Goal: Task Accomplishment & Management: Manage account settings

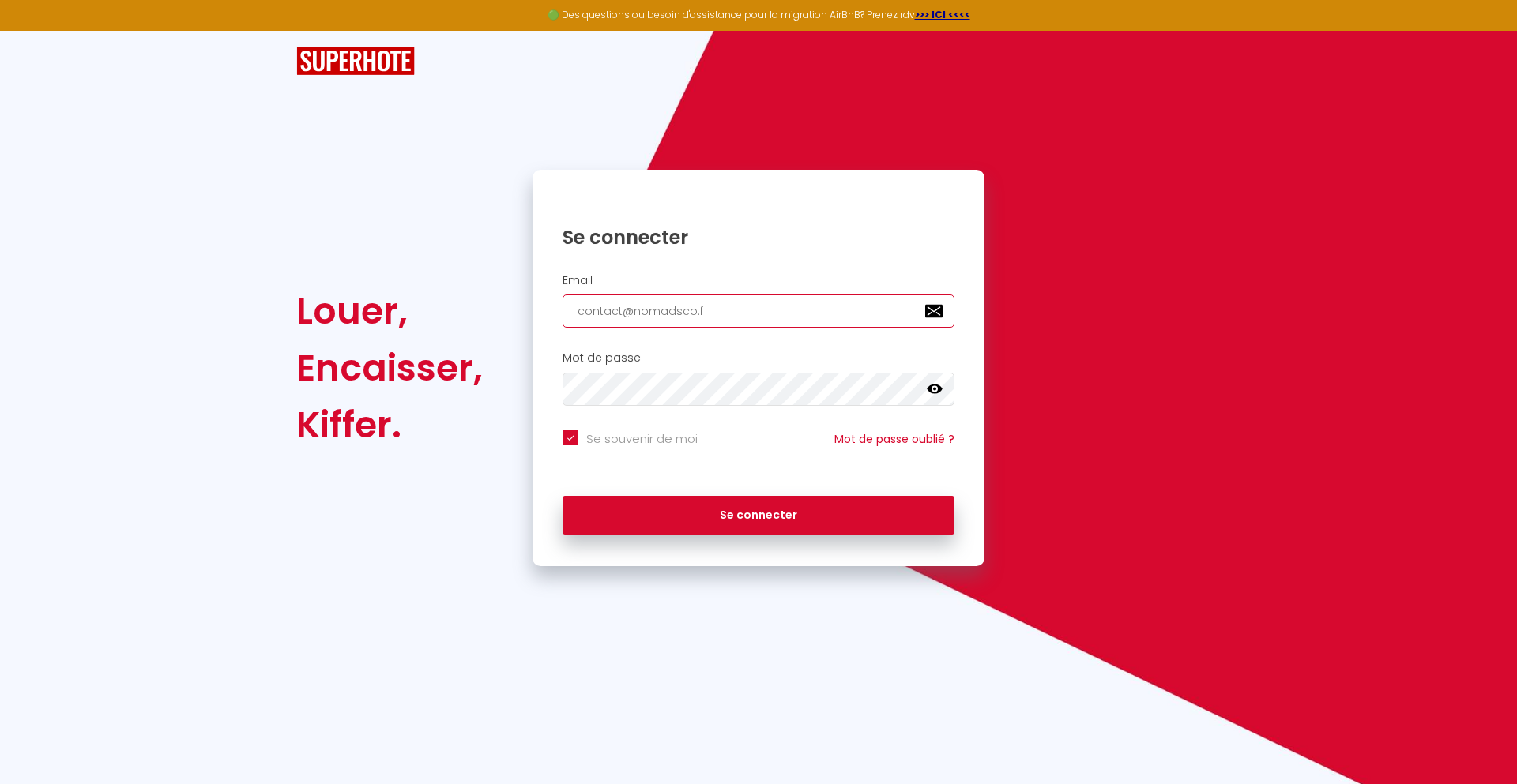
type input "[EMAIL_ADDRESS][DOMAIN_NAME]"
checkbox input "true"
type input "[EMAIL_ADDRESS][DOMAIN_NAME]"
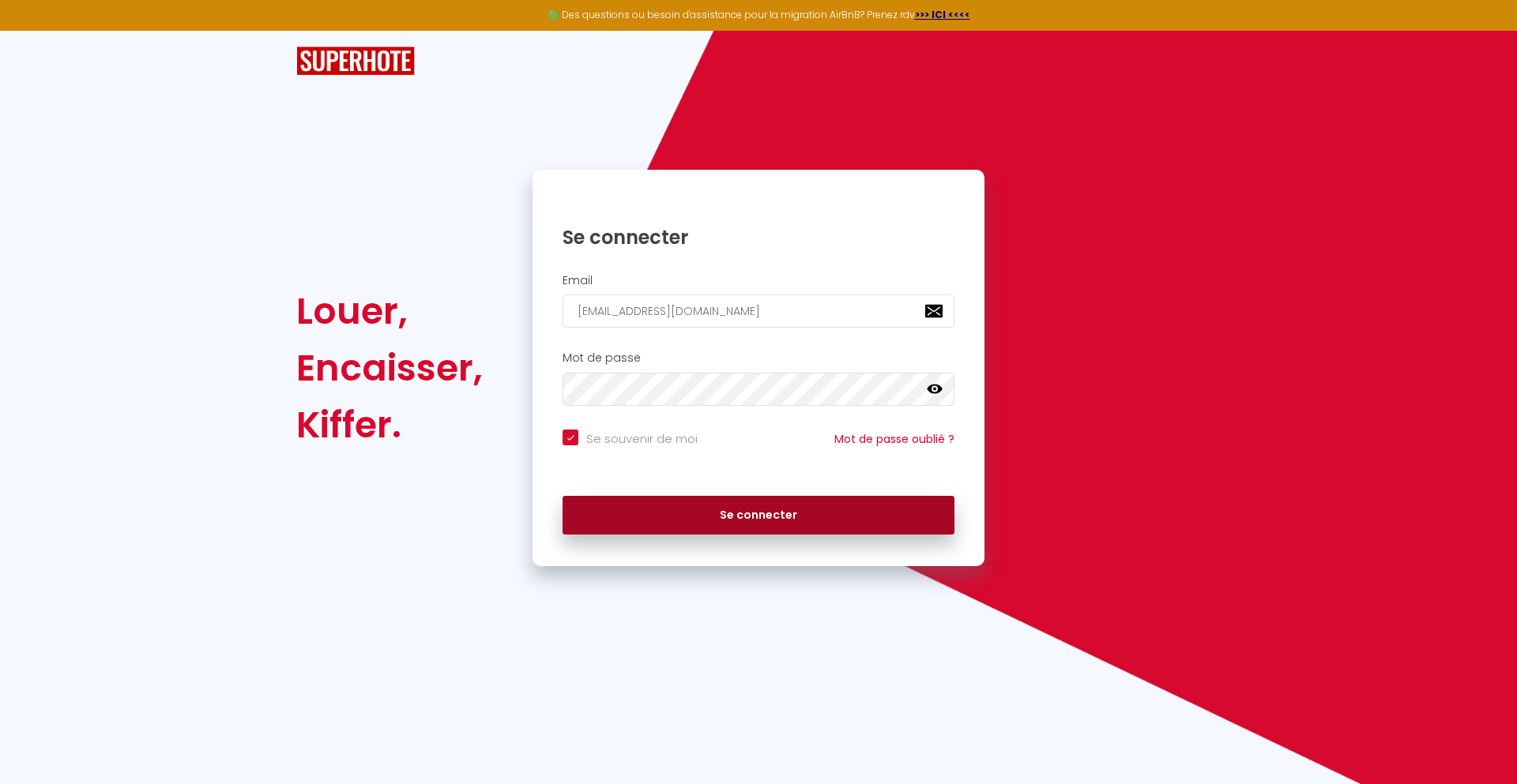
click at [758, 515] on button "Se connecter" at bounding box center [758, 516] width 392 height 39
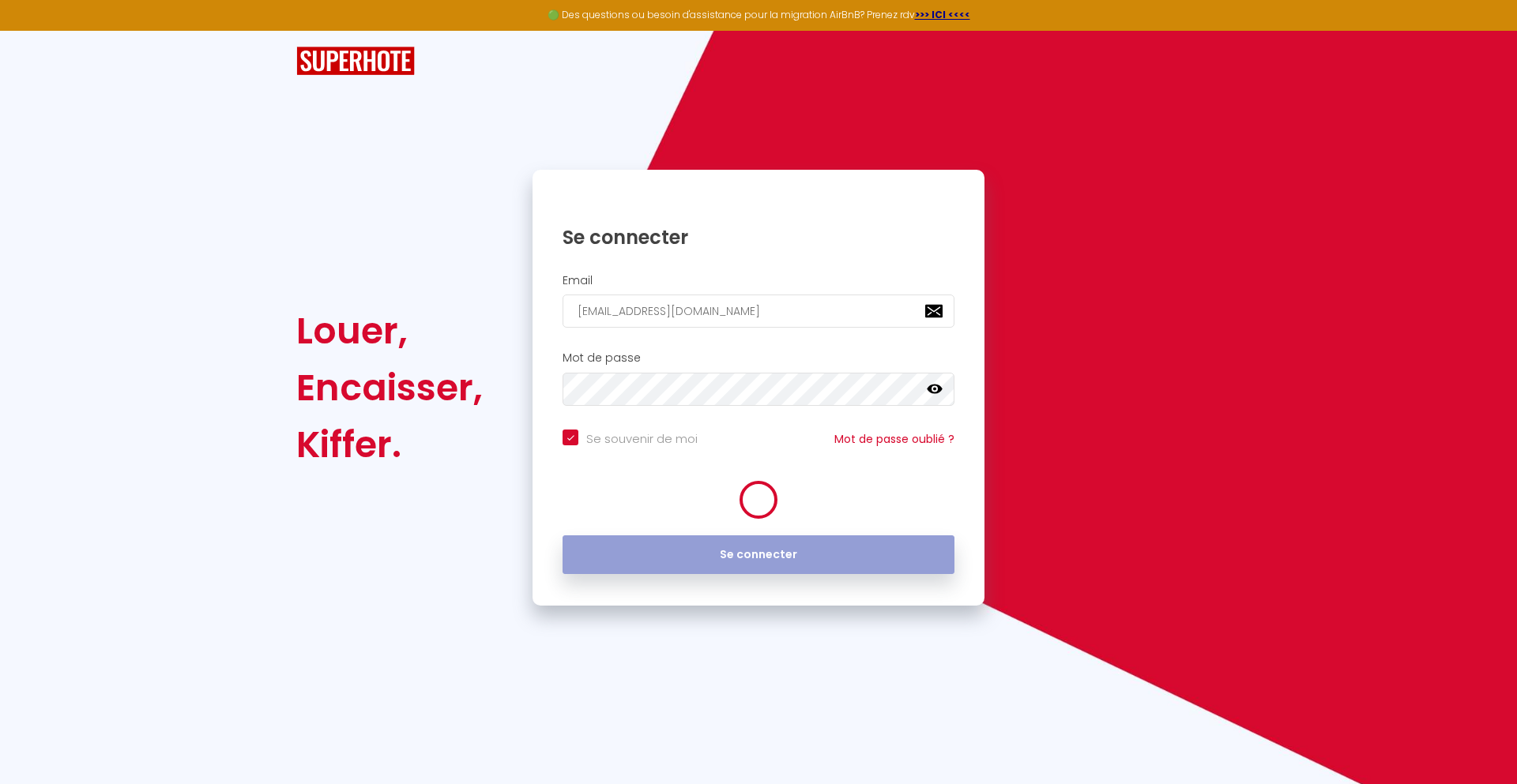
checkbox input "true"
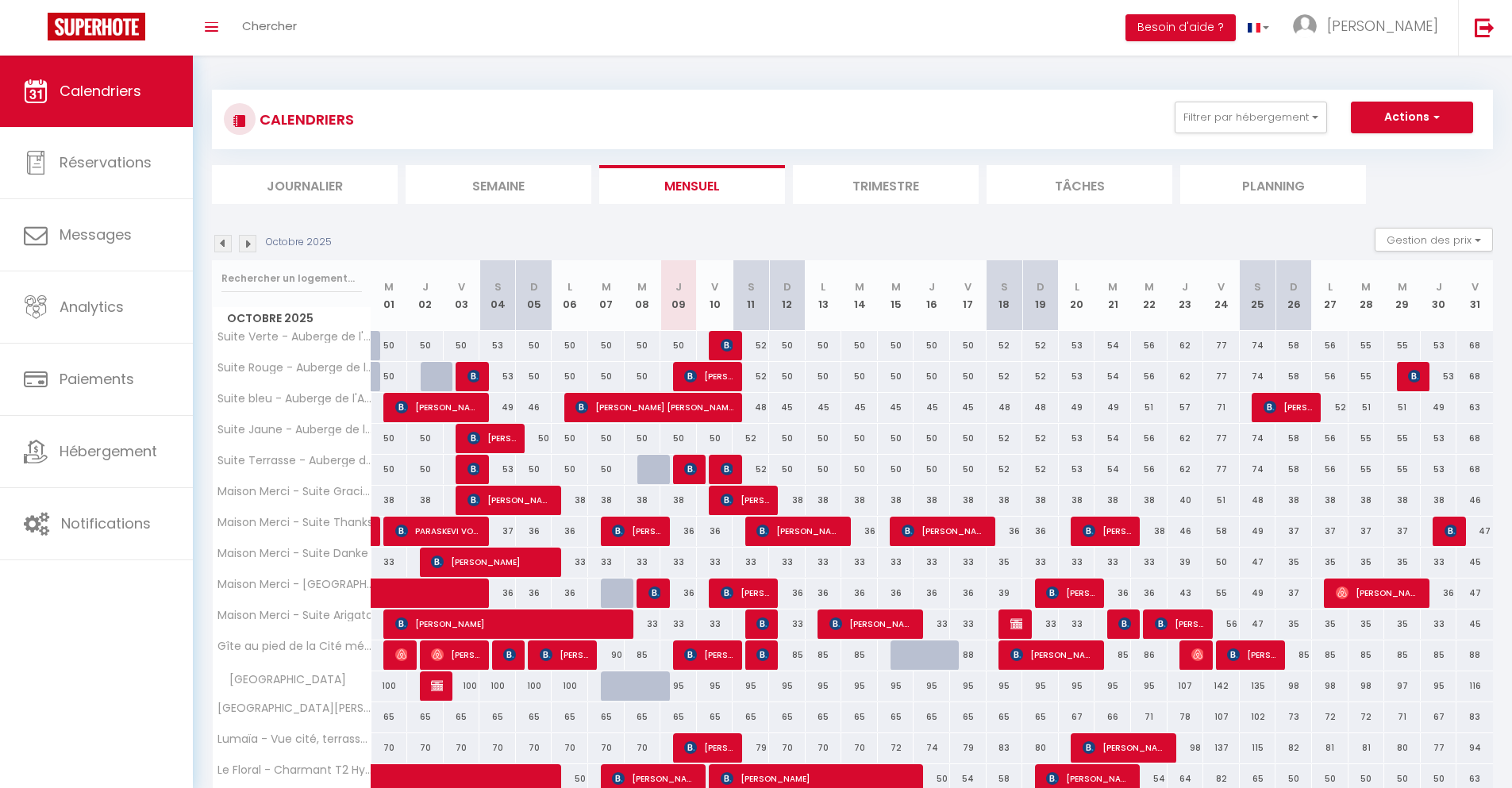
click at [305, 184] on li "Journalier" at bounding box center [305, 184] width 185 height 39
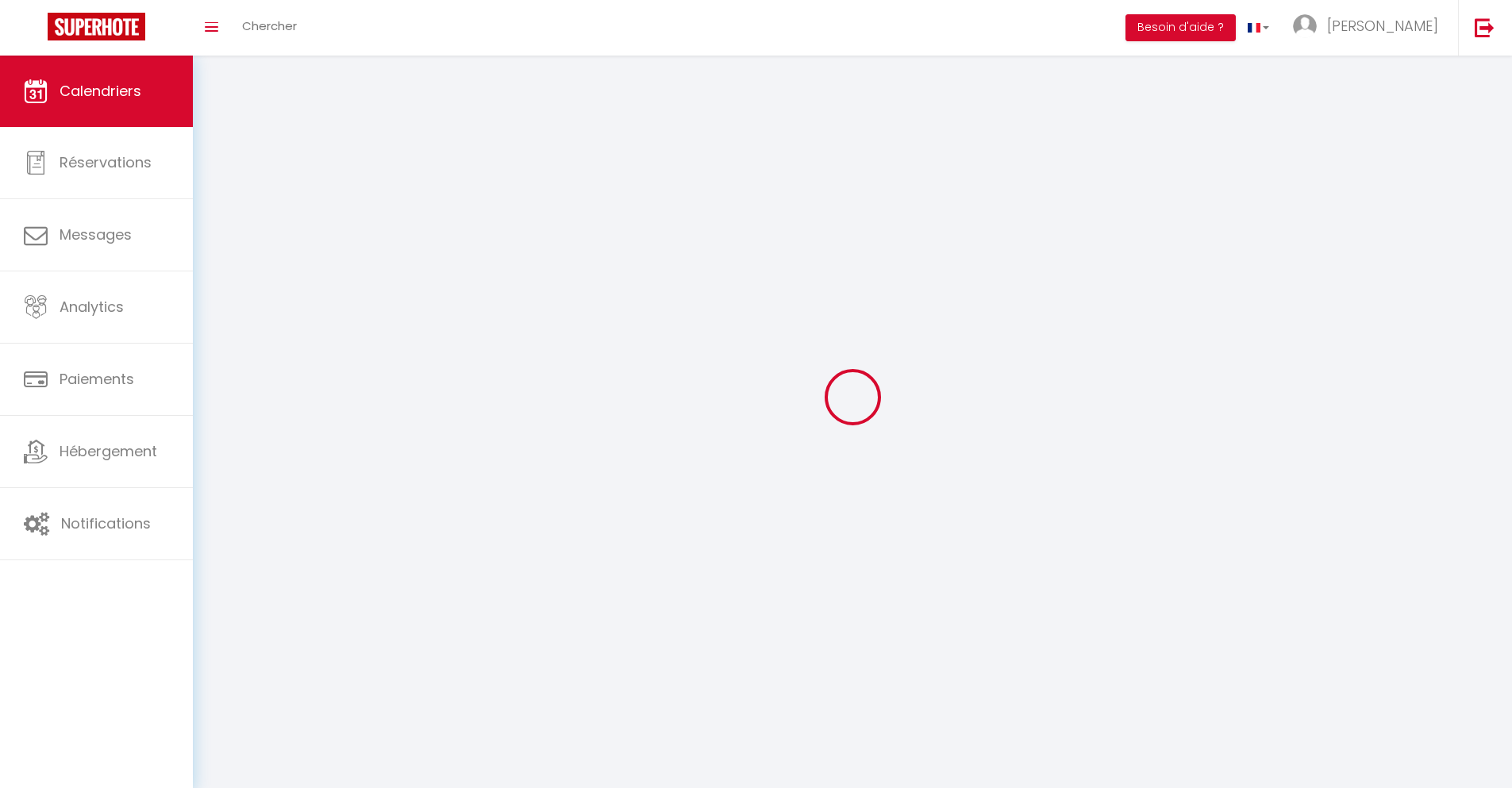
select select
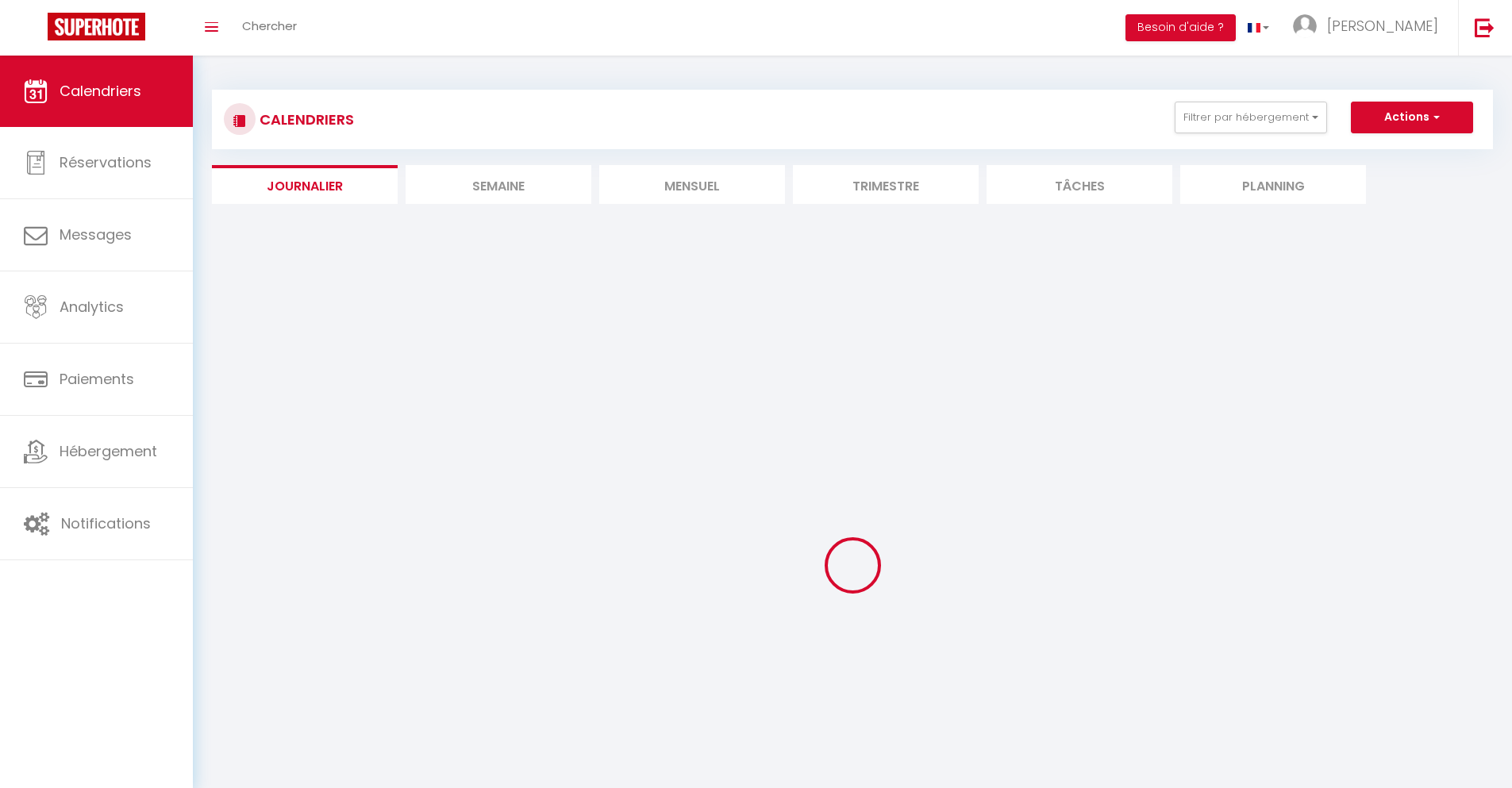
select select
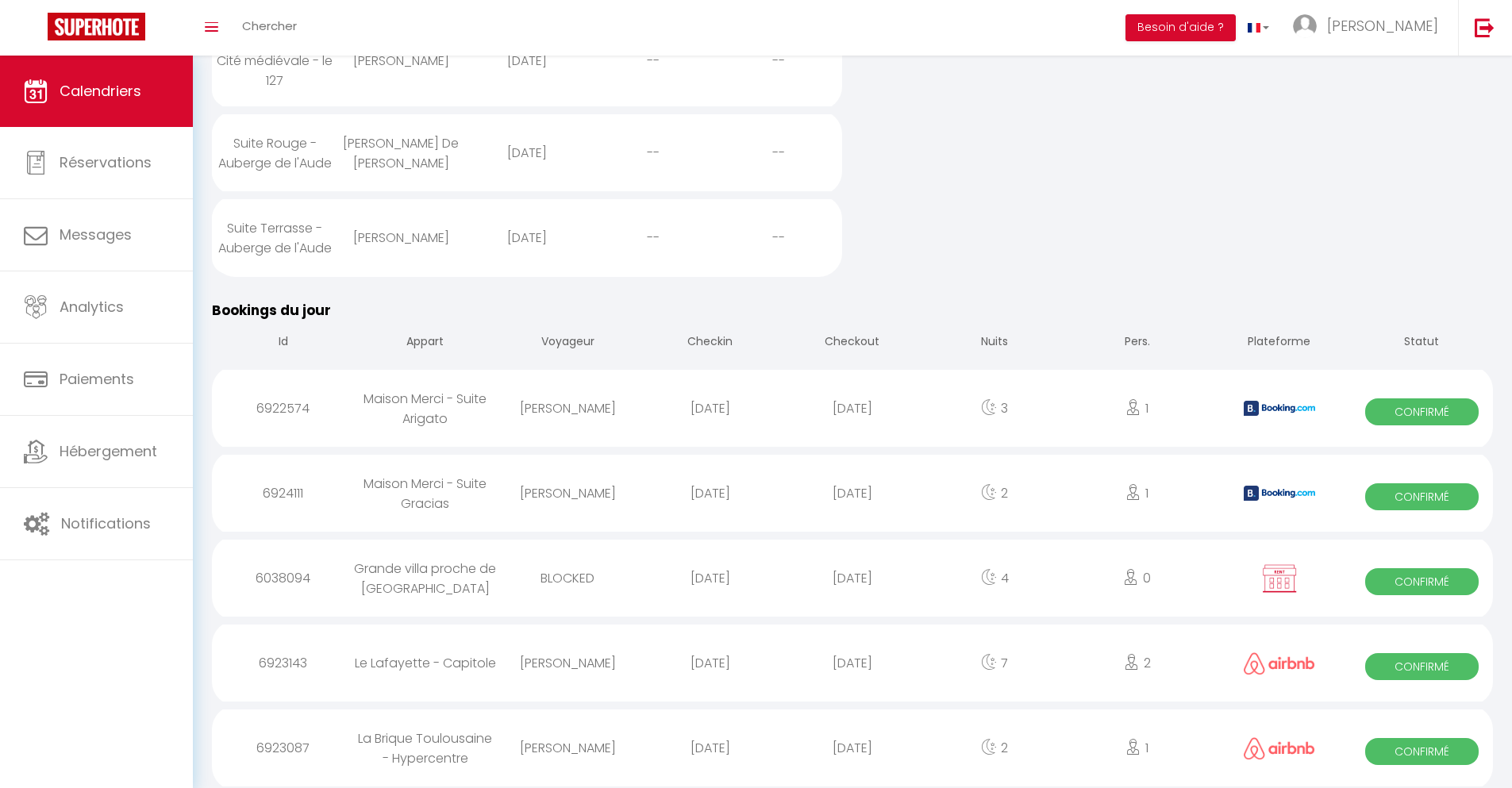
scroll to position [646, 0]
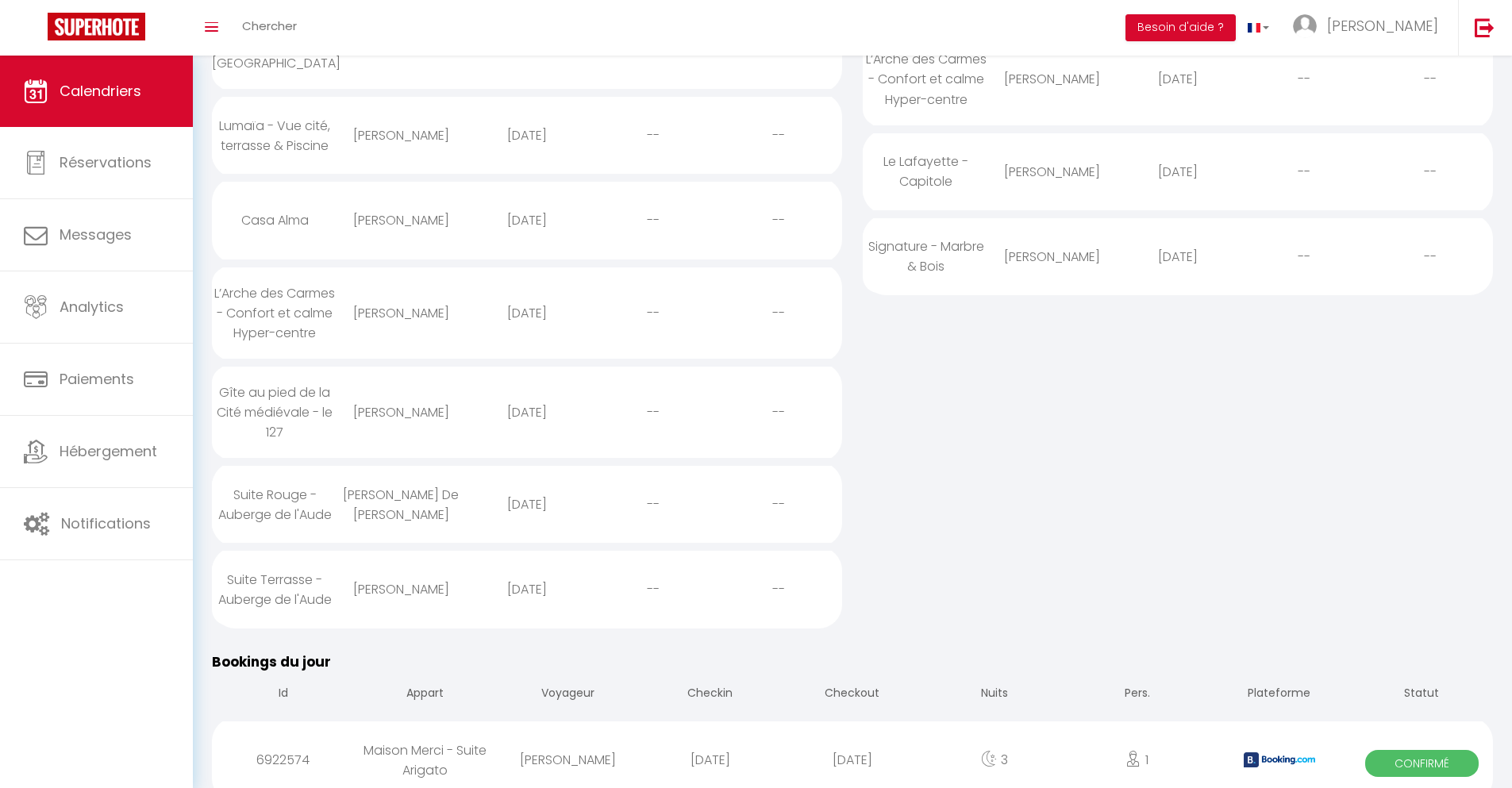
click at [852, 745] on div "[DATE]" at bounding box center [852, 759] width 142 height 51
select select "0"
select select "1"
select select
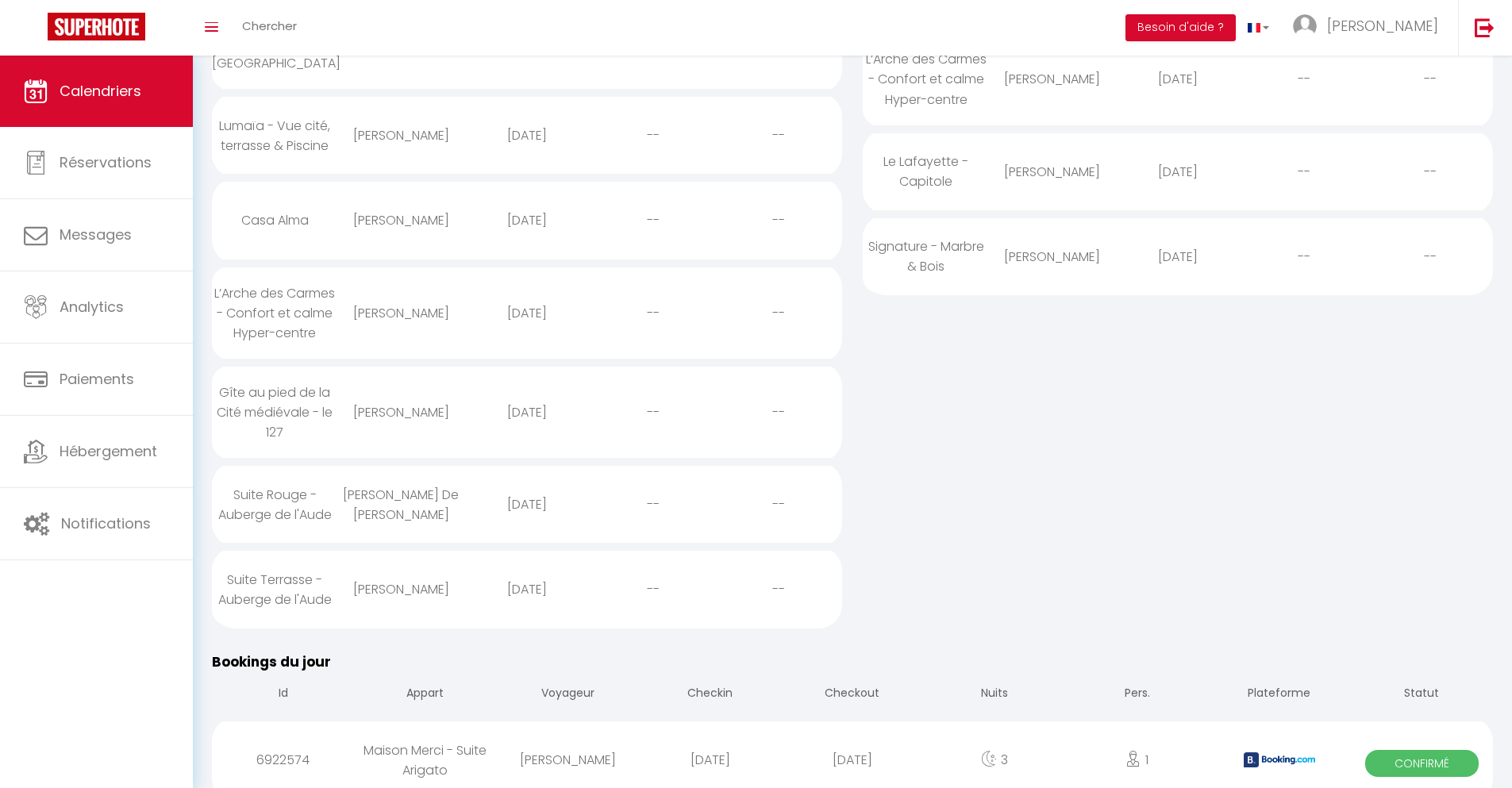
select select
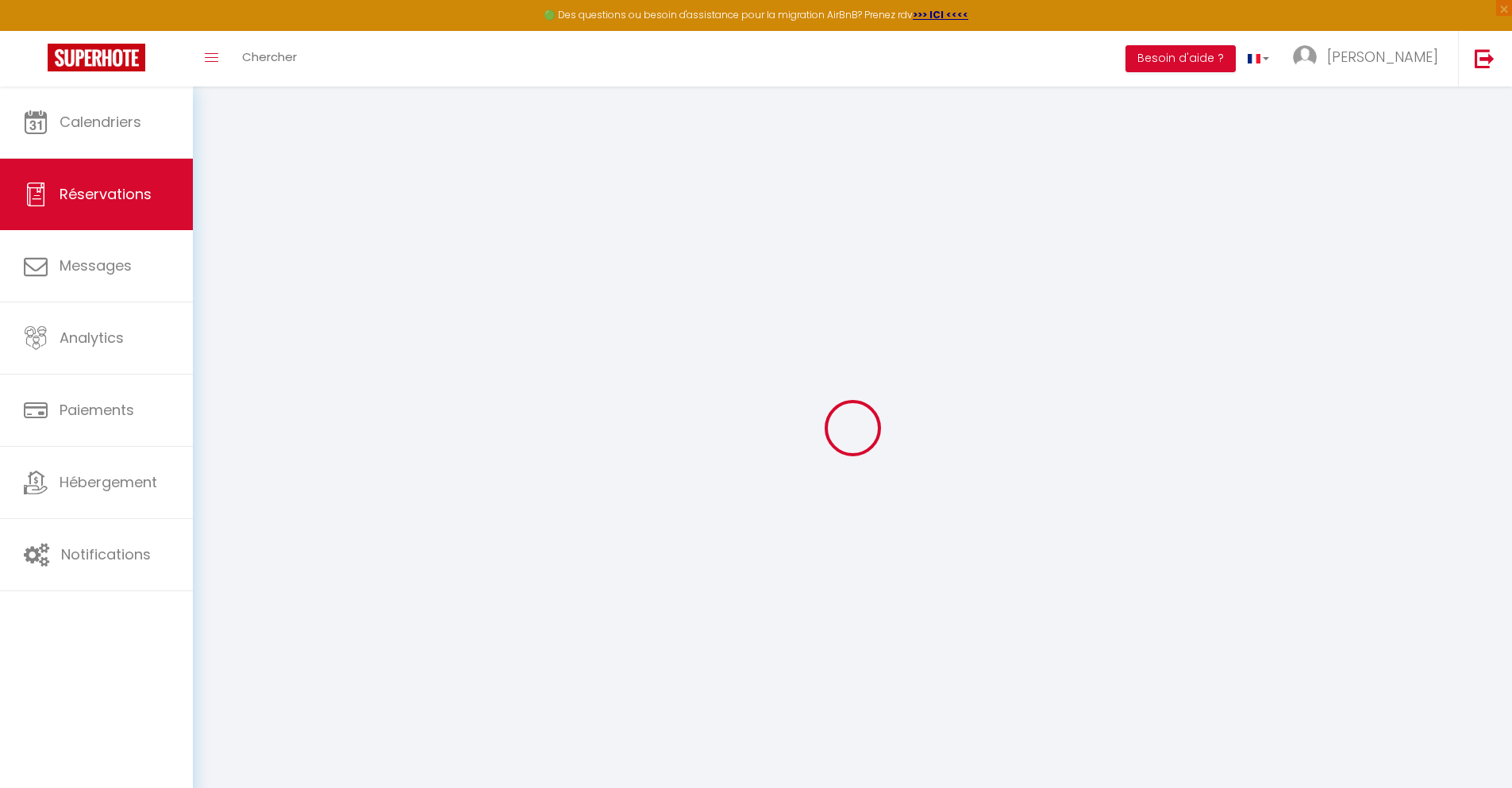
select select
checkbox input "false"
select select
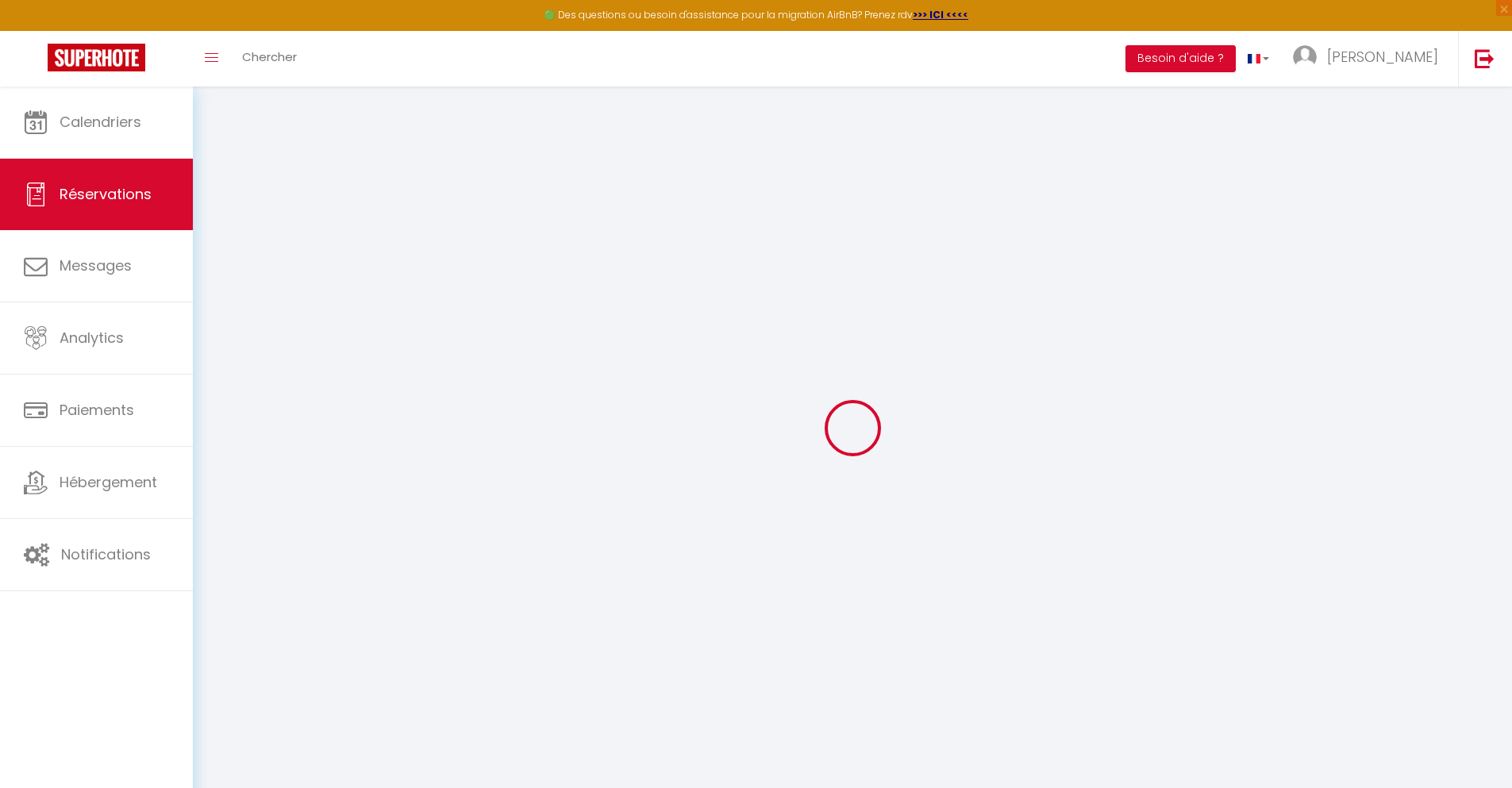
checkbox input "false"
select select
checkbox input "false"
type textarea "** THIS RESERVATION HAS BEEN PRE-PAID ** Reservation has a cancellation grace p…"
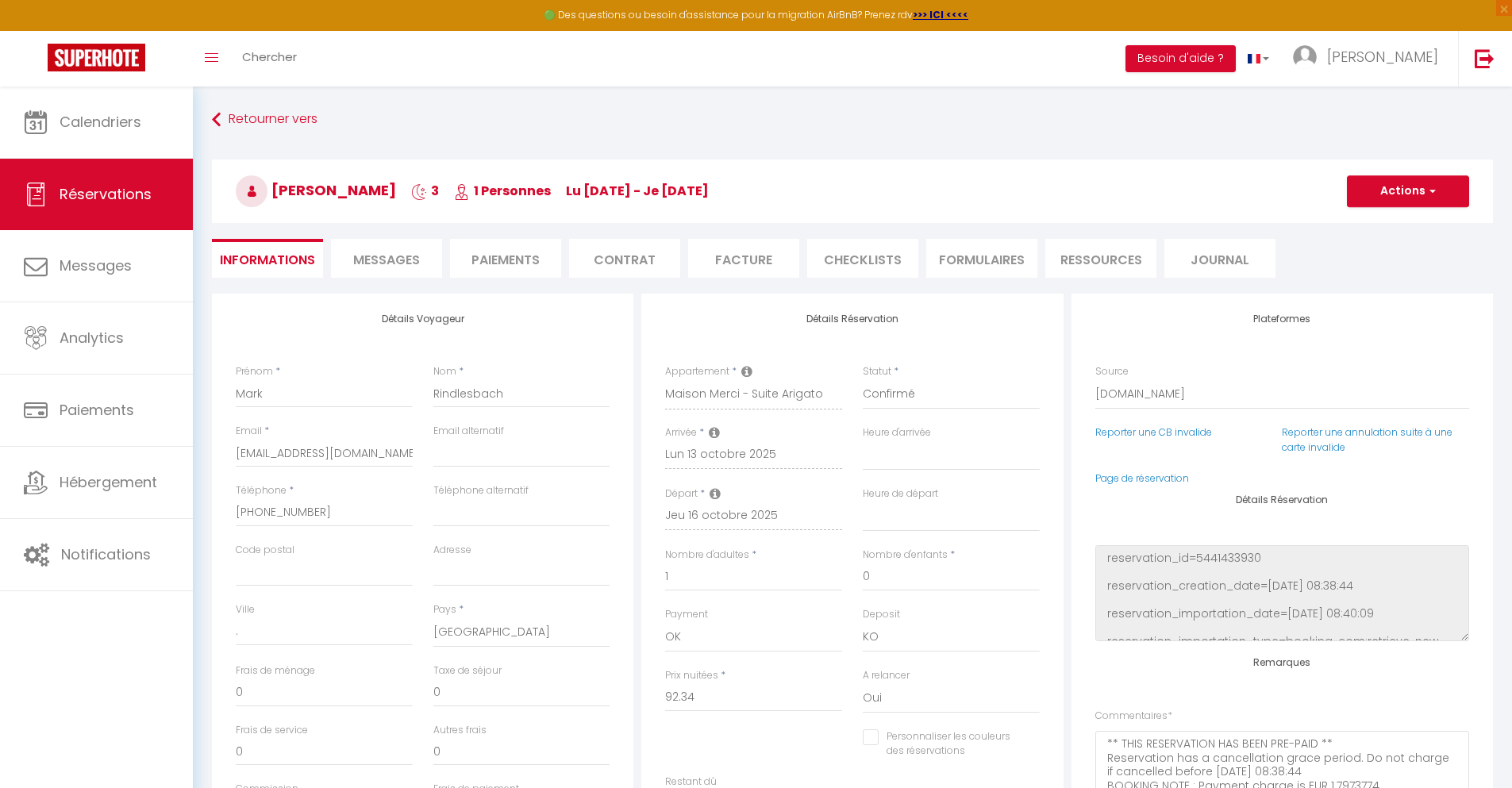
type input "30"
type input "6.04"
select select
checkbox input "false"
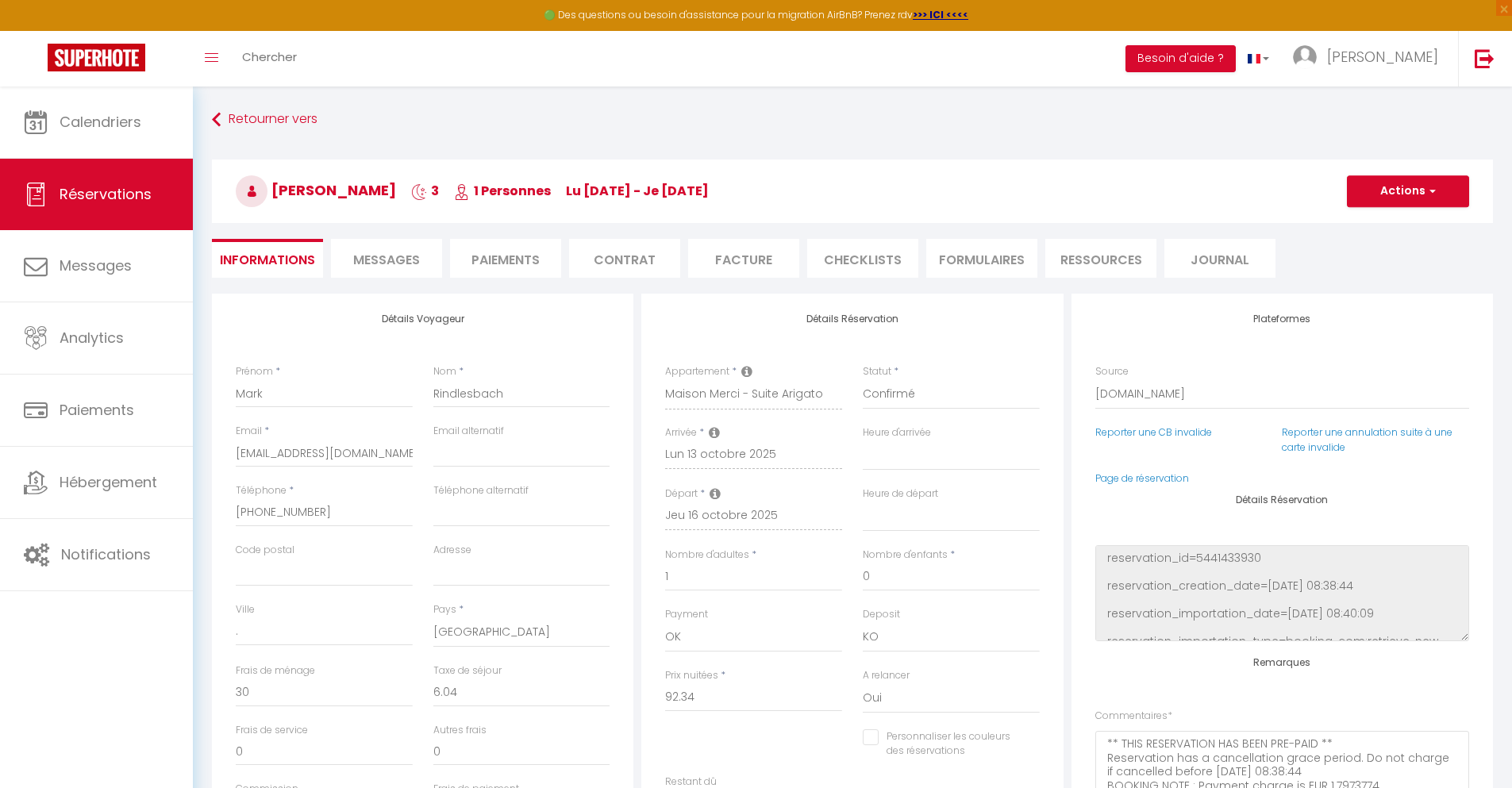
select select
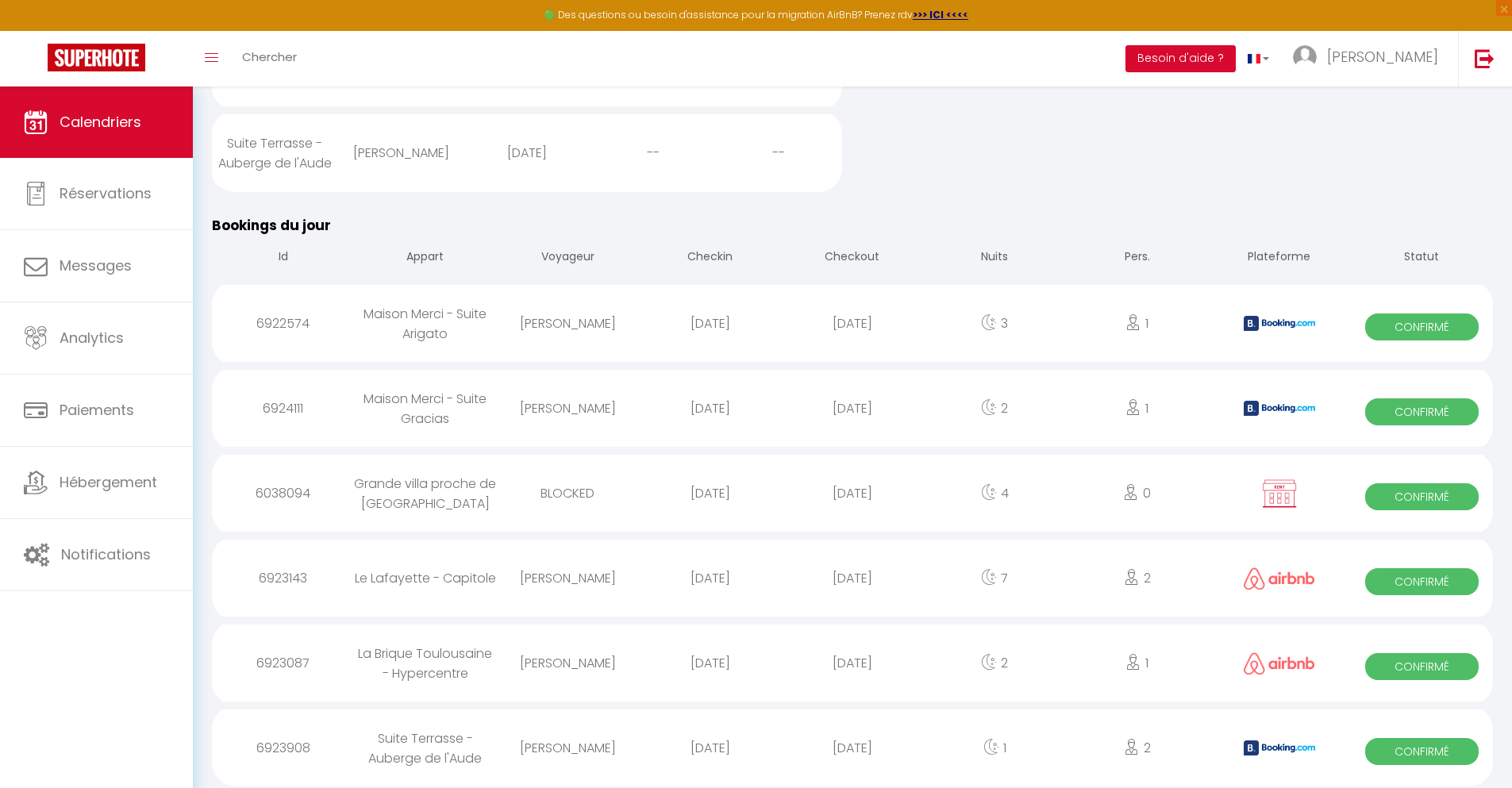
scroll to position [762, 0]
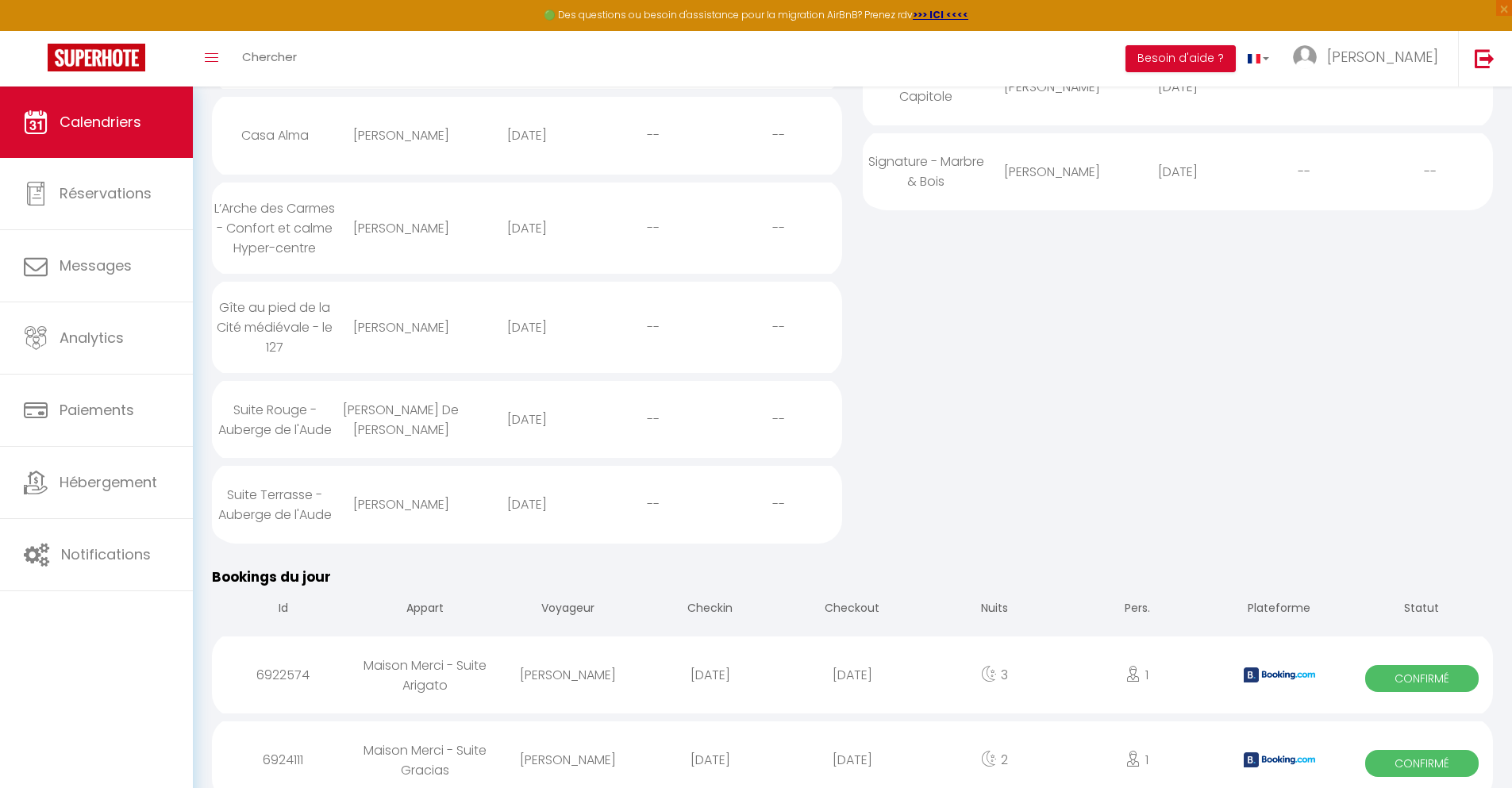
click at [852, 745] on div "[DATE]" at bounding box center [852, 759] width 142 height 51
select select "0"
select select "1"
select select
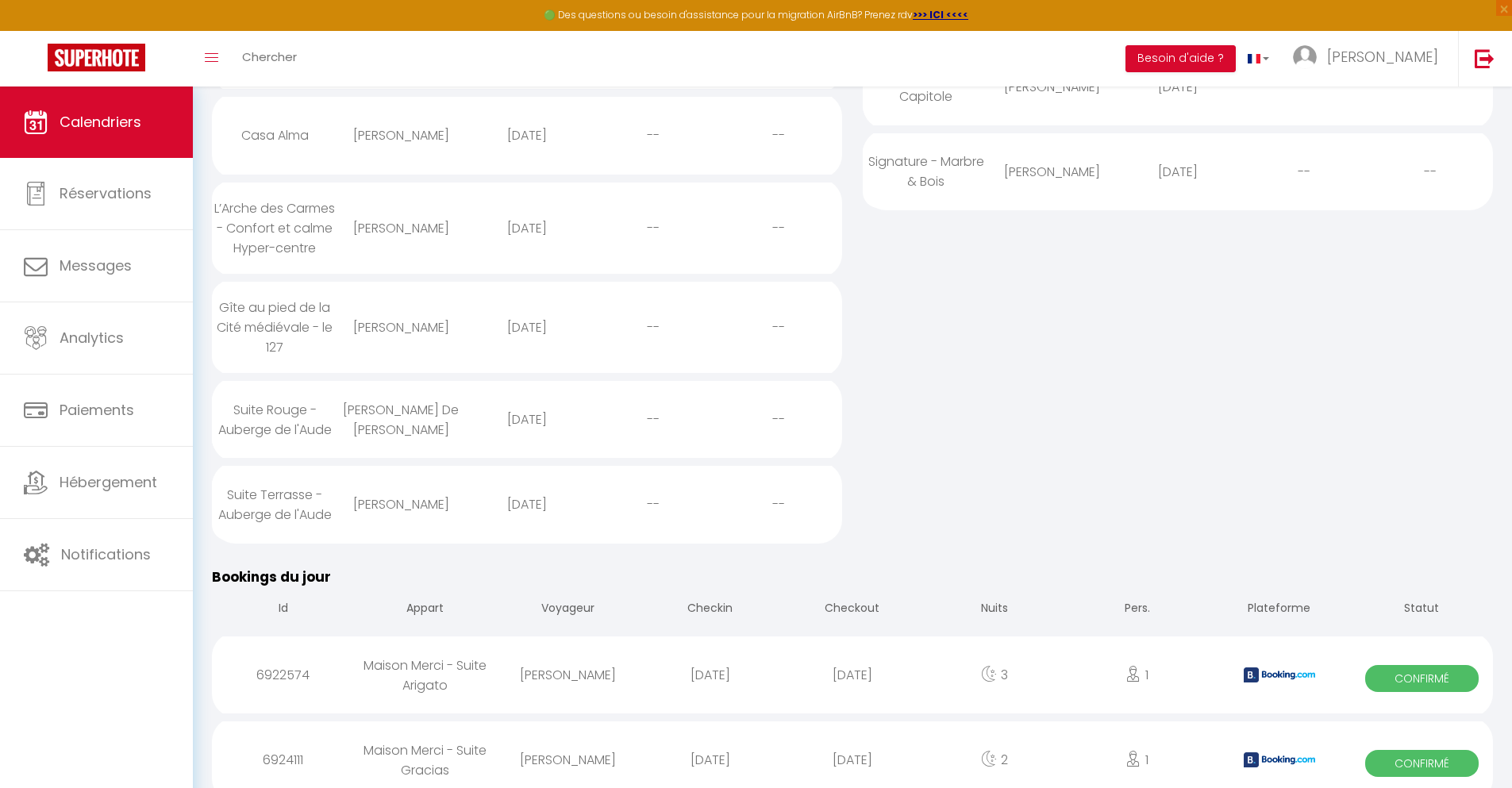
select select
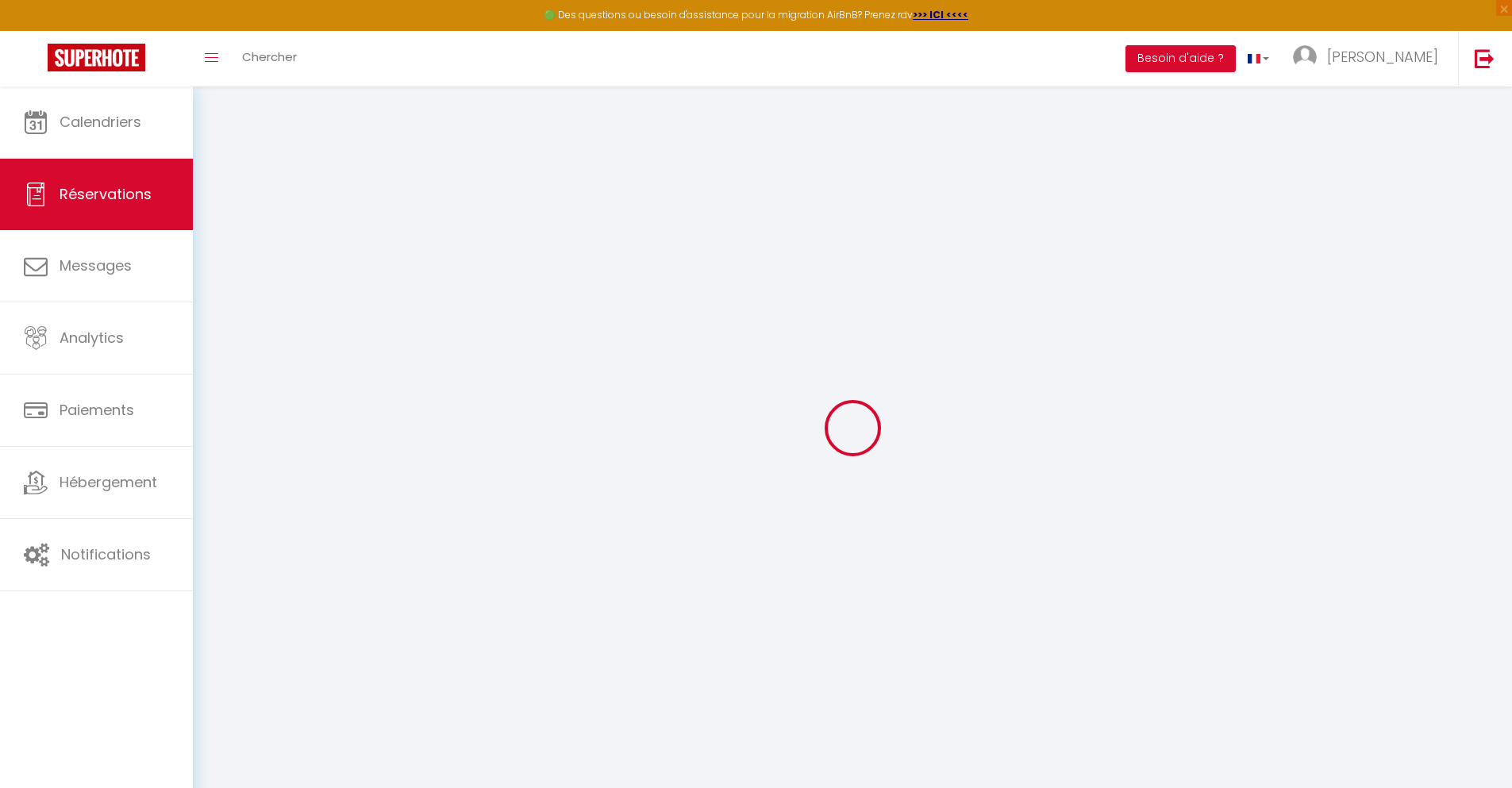
select select
checkbox input "false"
type textarea "** THIS RESERVATION HAS BEEN PRE-PAID ** BOOKING NOTE : Payment charge is EUR 1…"
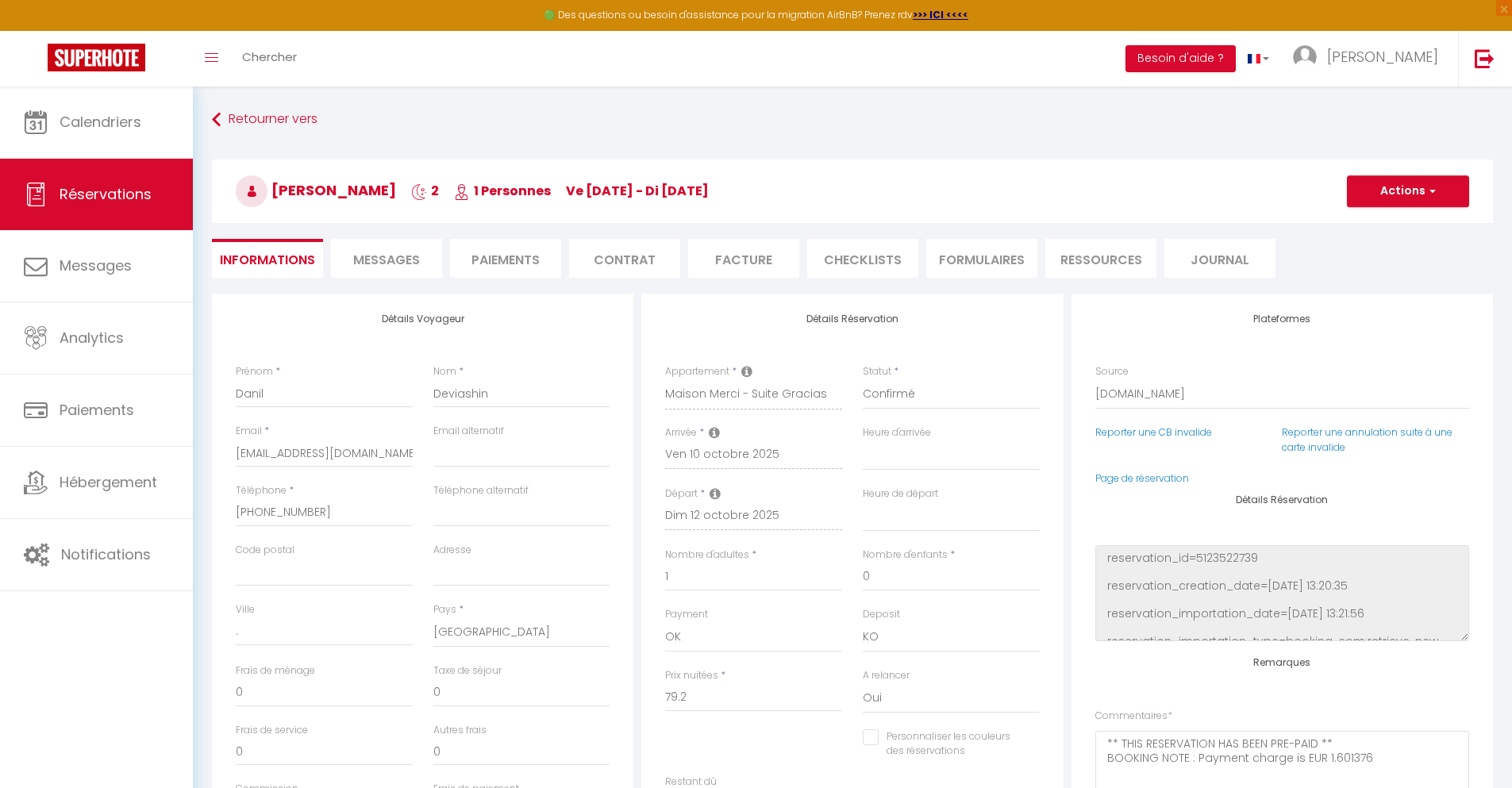
type input "30"
type input "5.18"
select select
checkbox input "false"
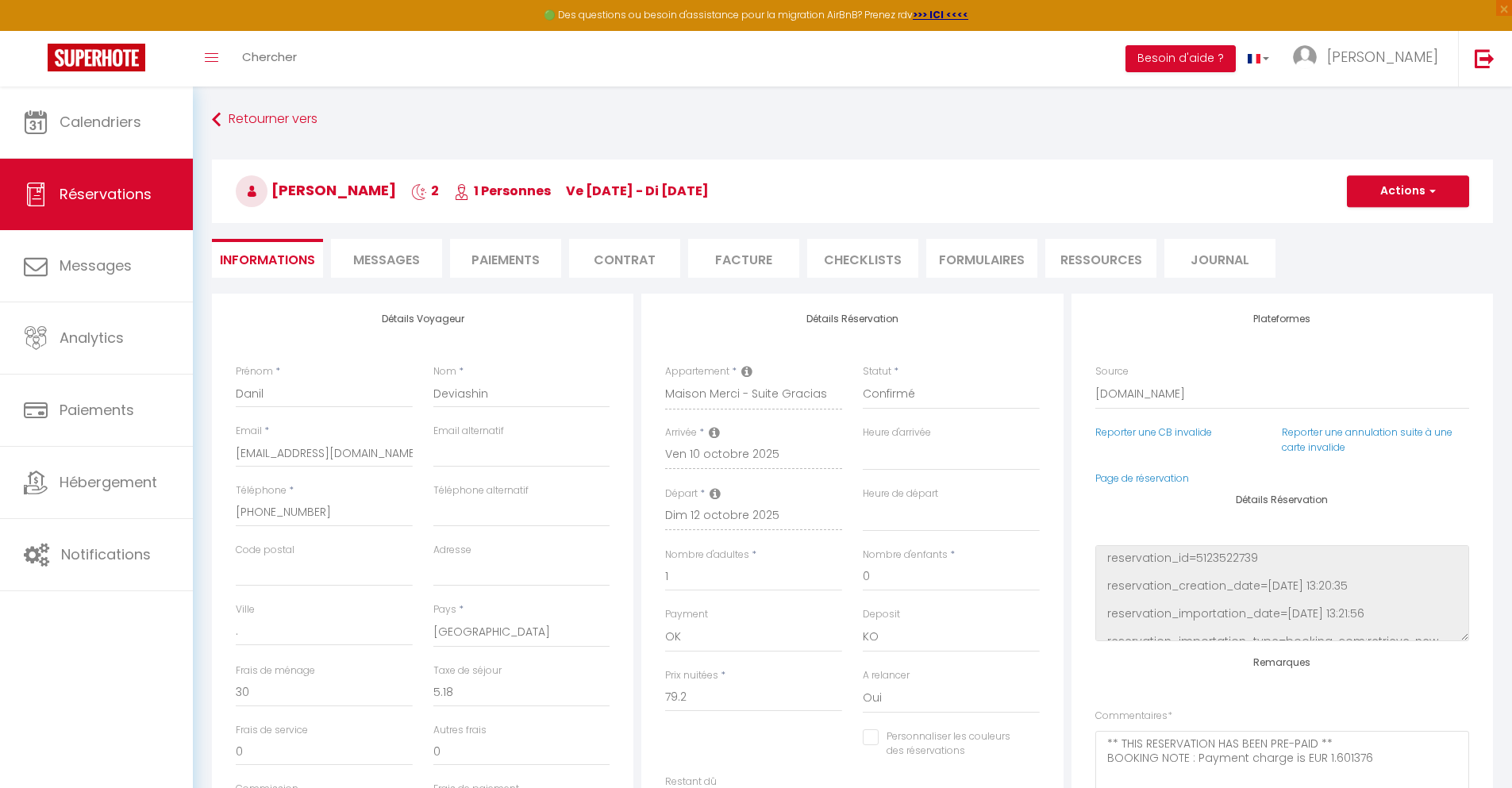
select select
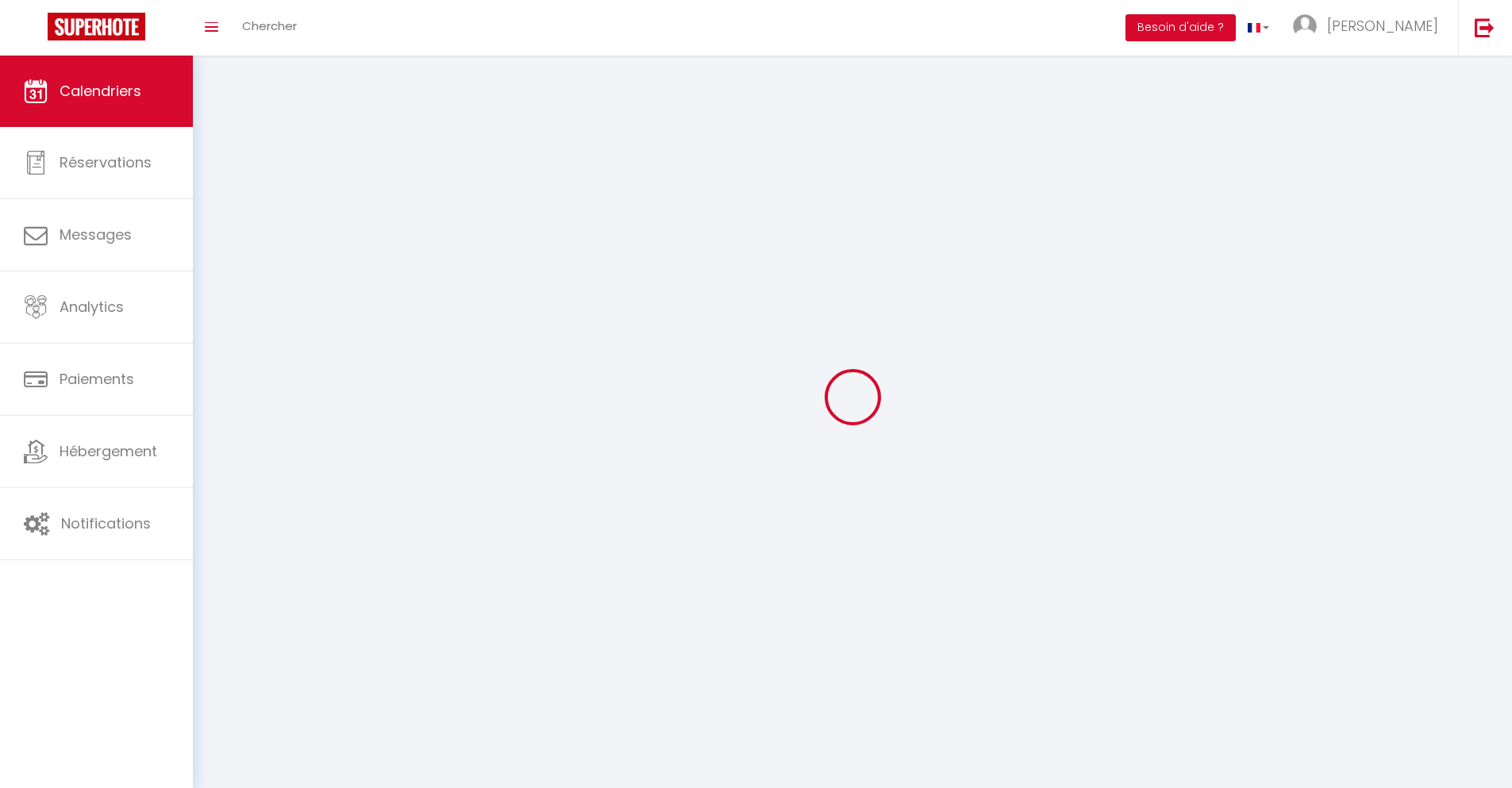
scroll to position [86, 0]
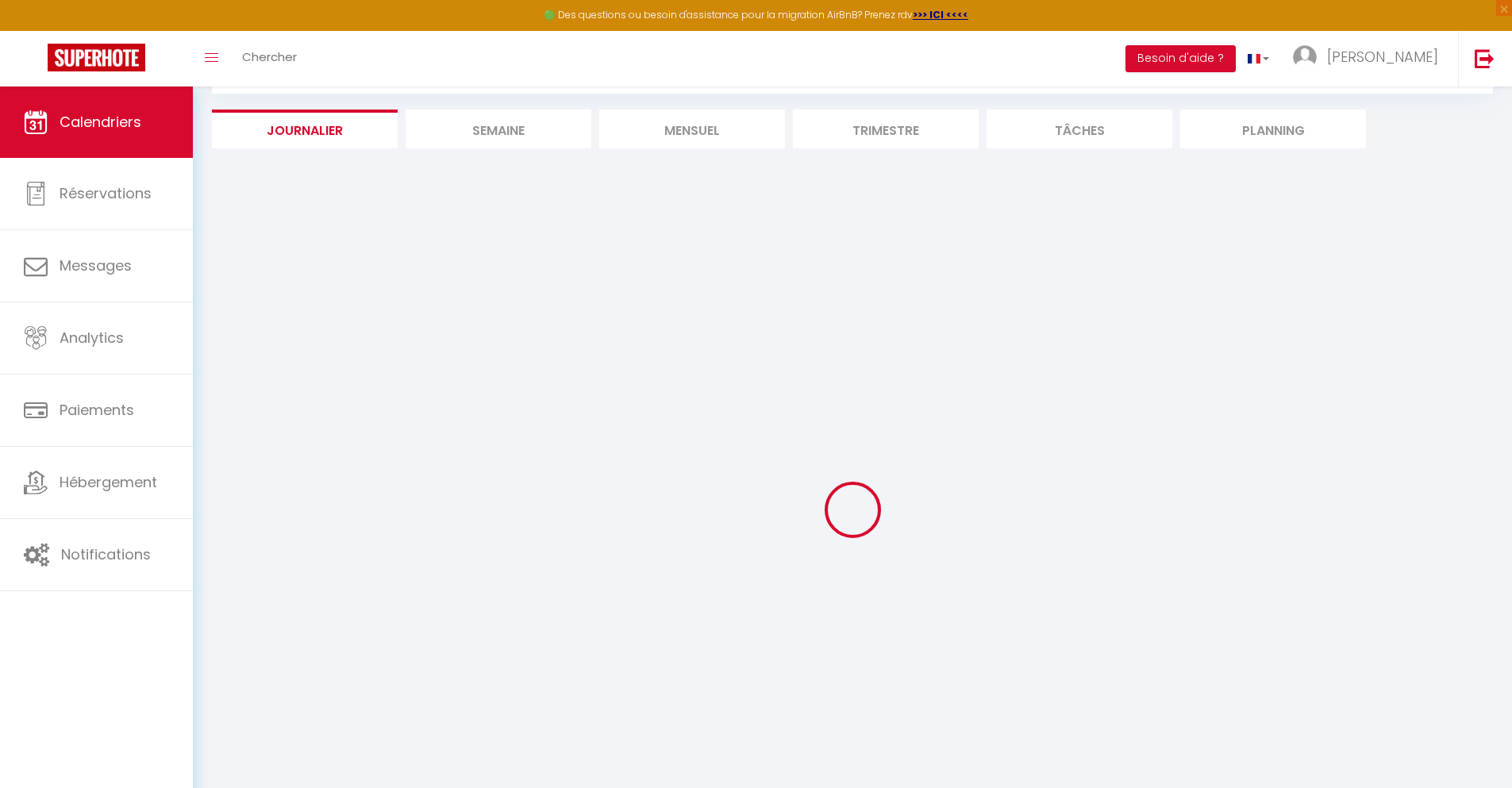
select select
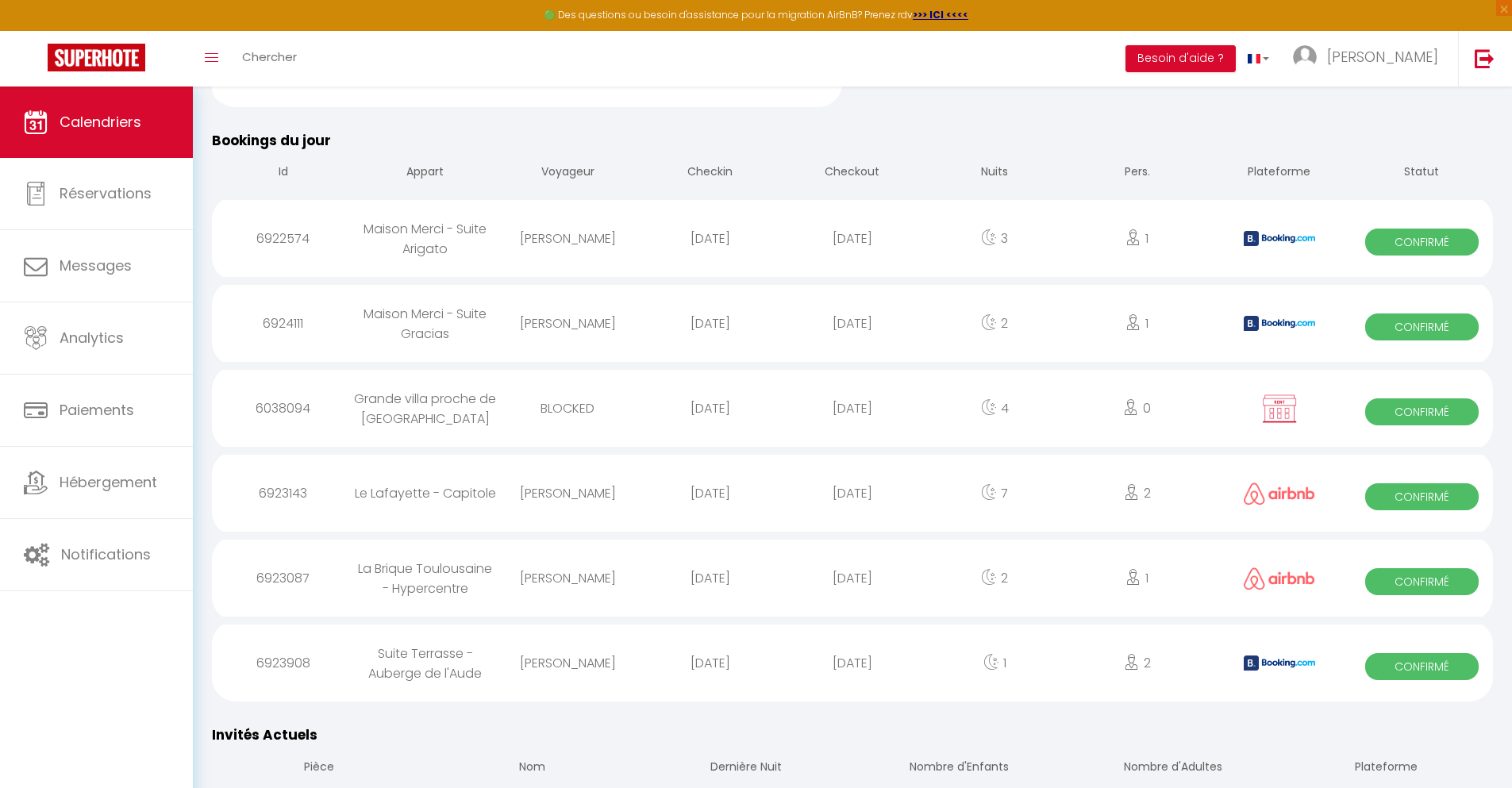
scroll to position [846, 0]
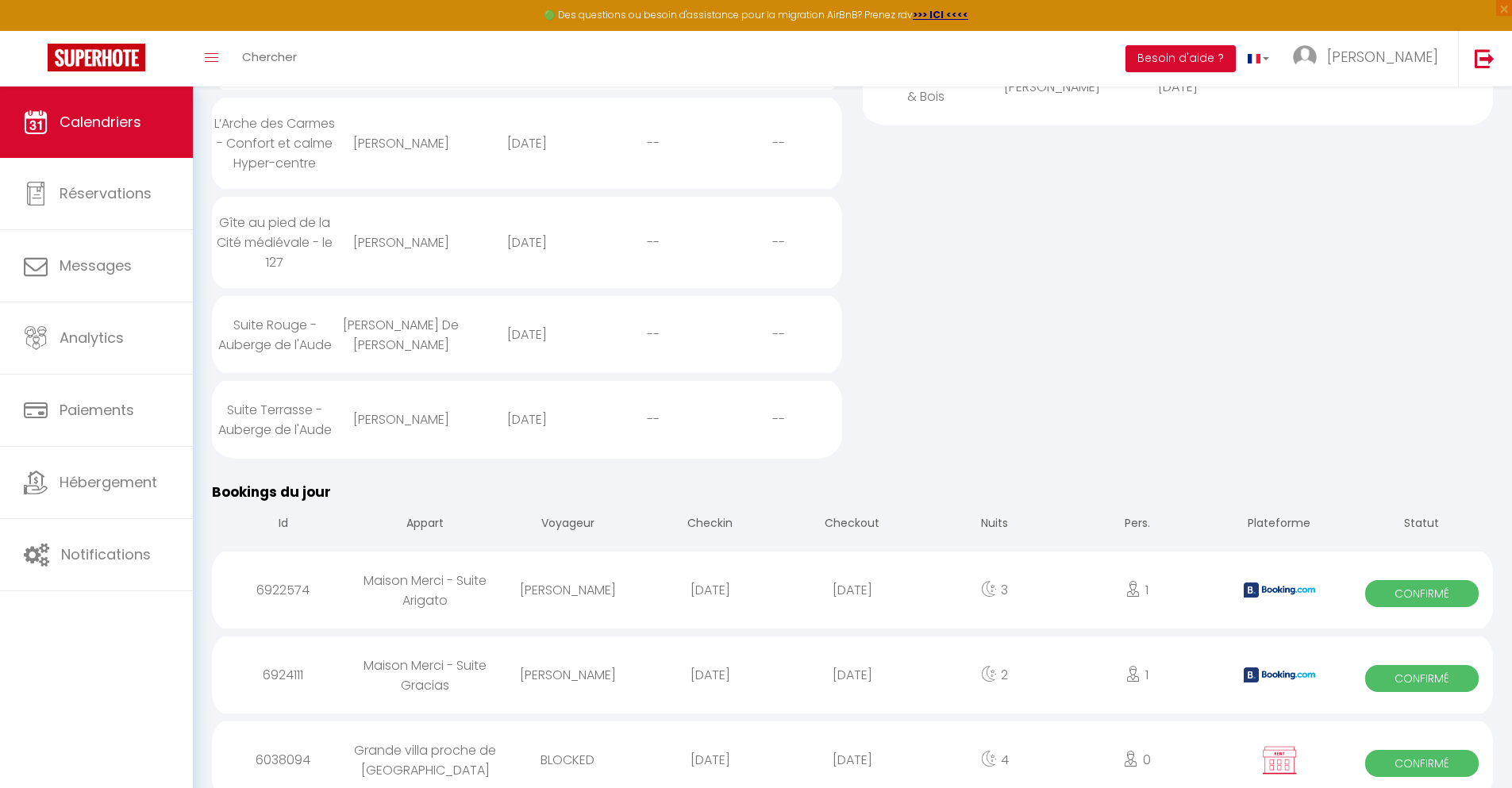
click at [852, 745] on div "[DATE]" at bounding box center [852, 759] width 142 height 51
select select "0"
select select "1"
select select
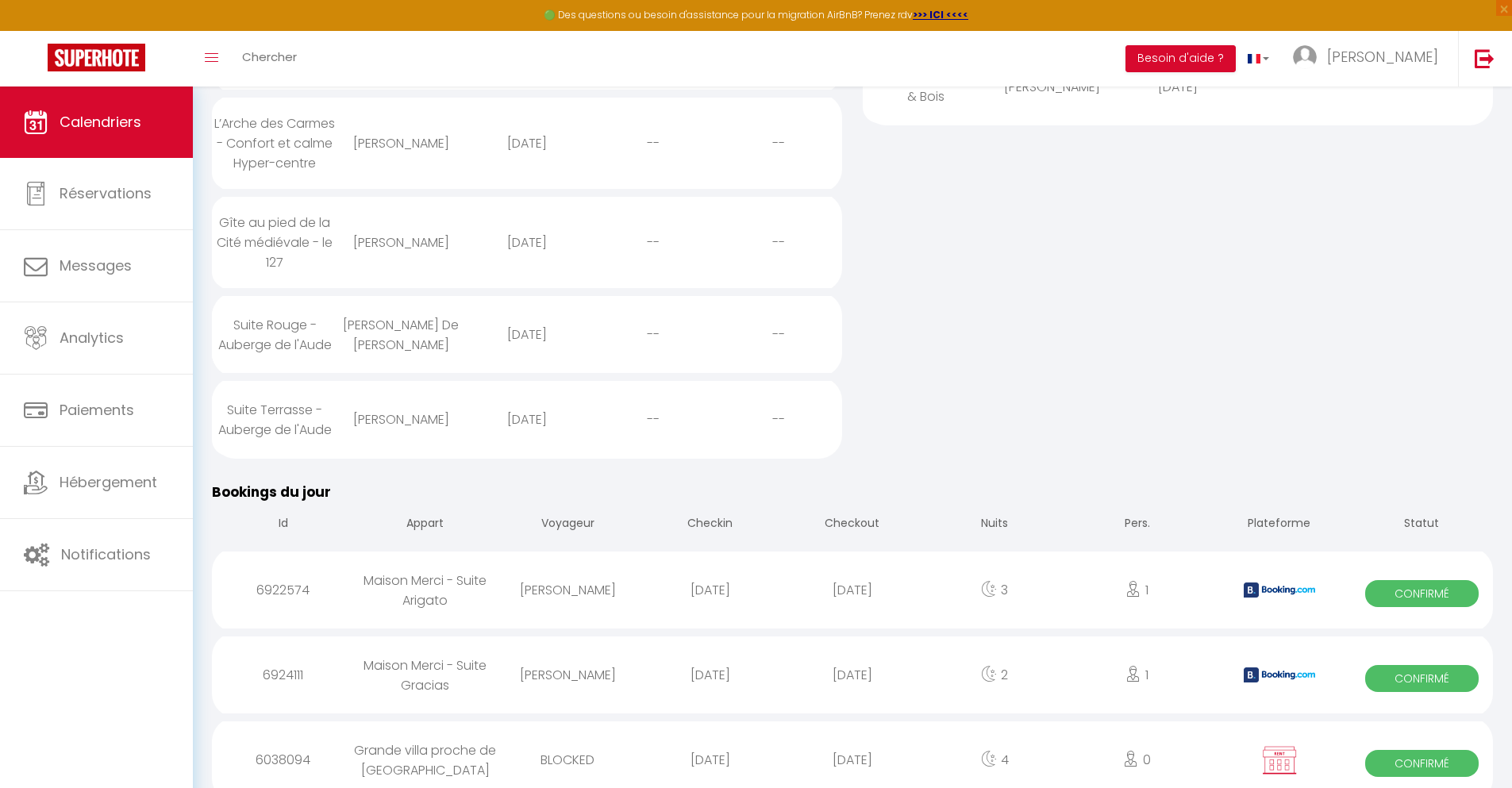
select select
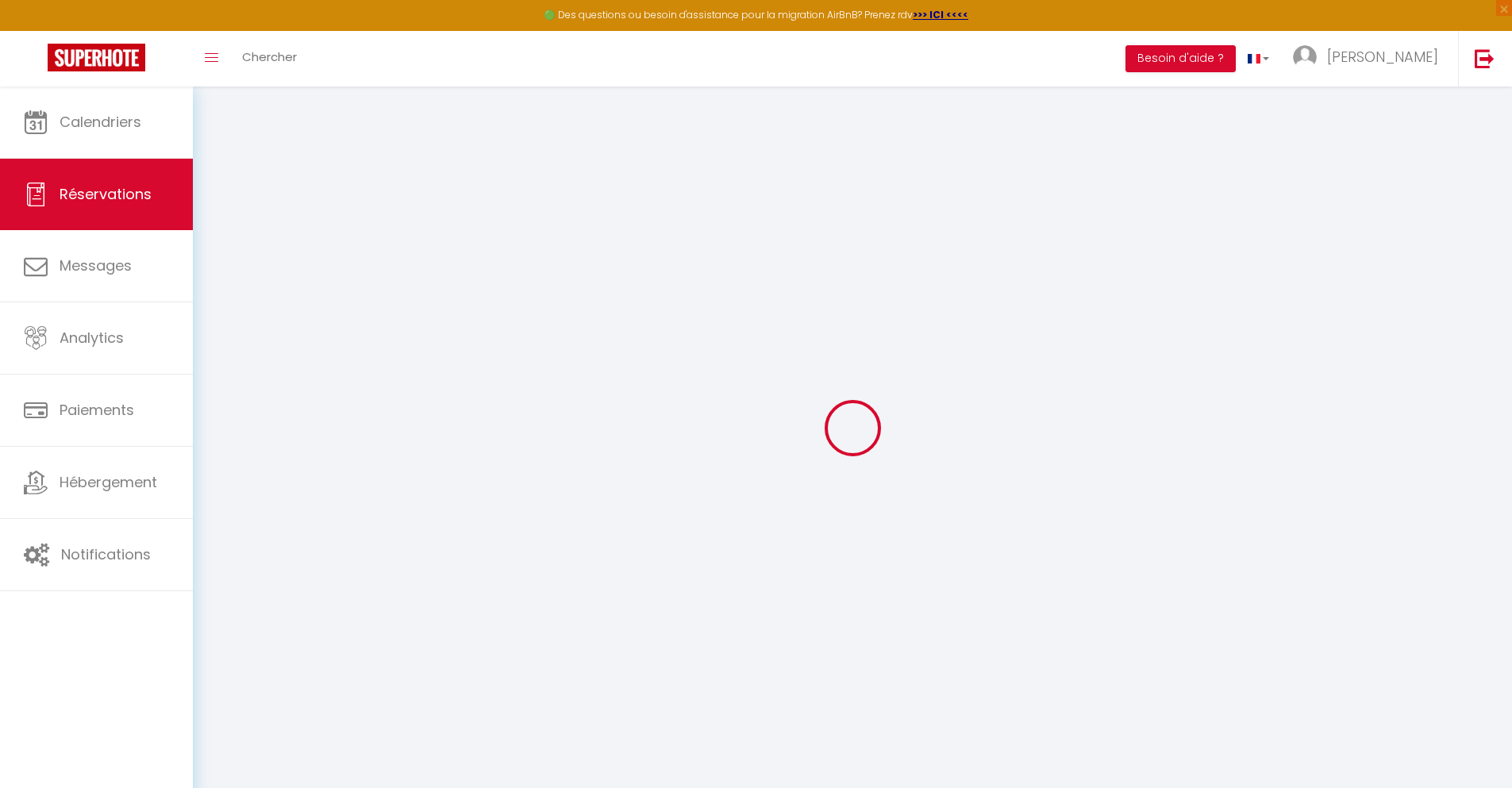
select select
checkbox input "false"
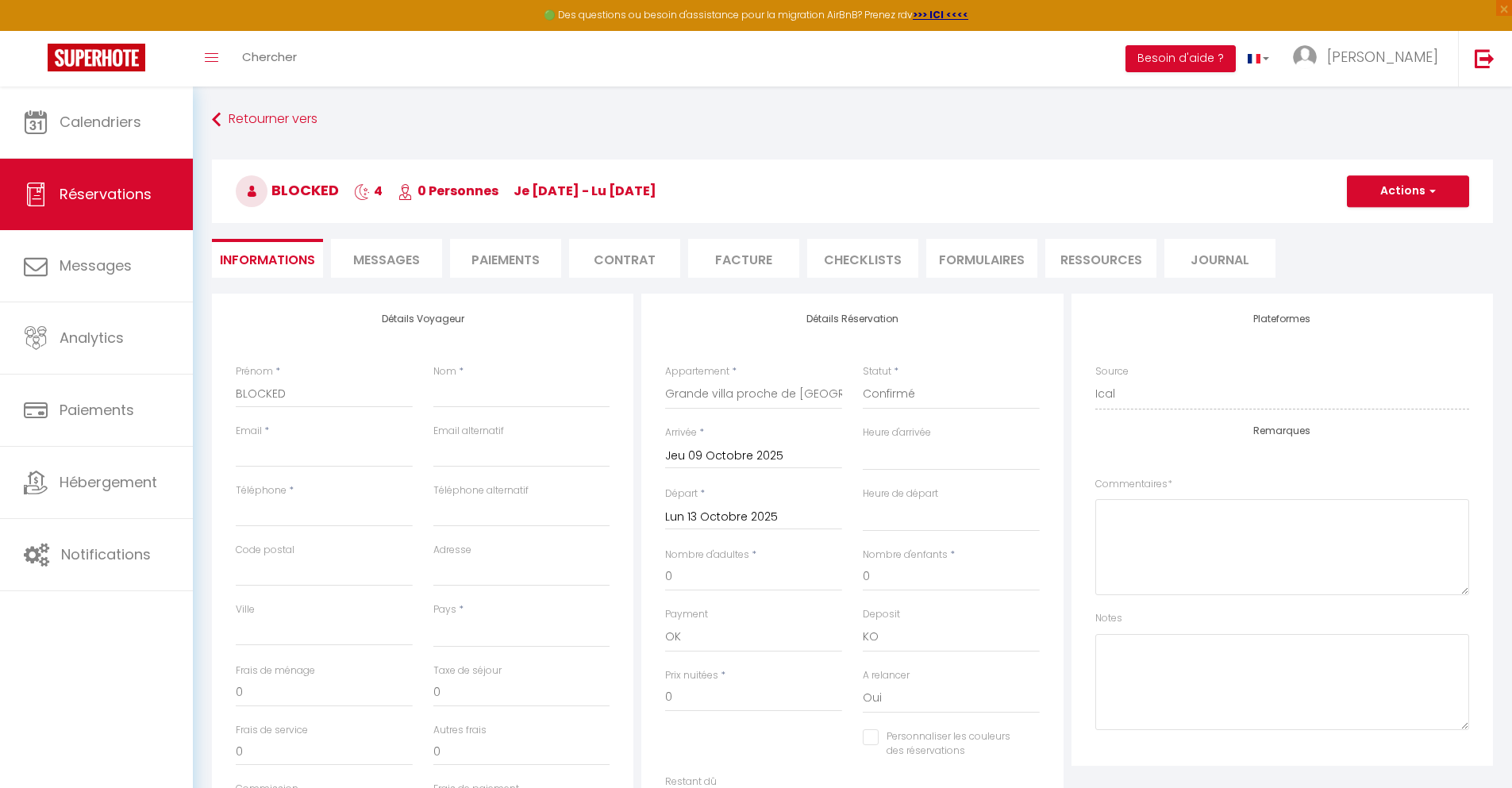
select select
checkbox input "false"
select select
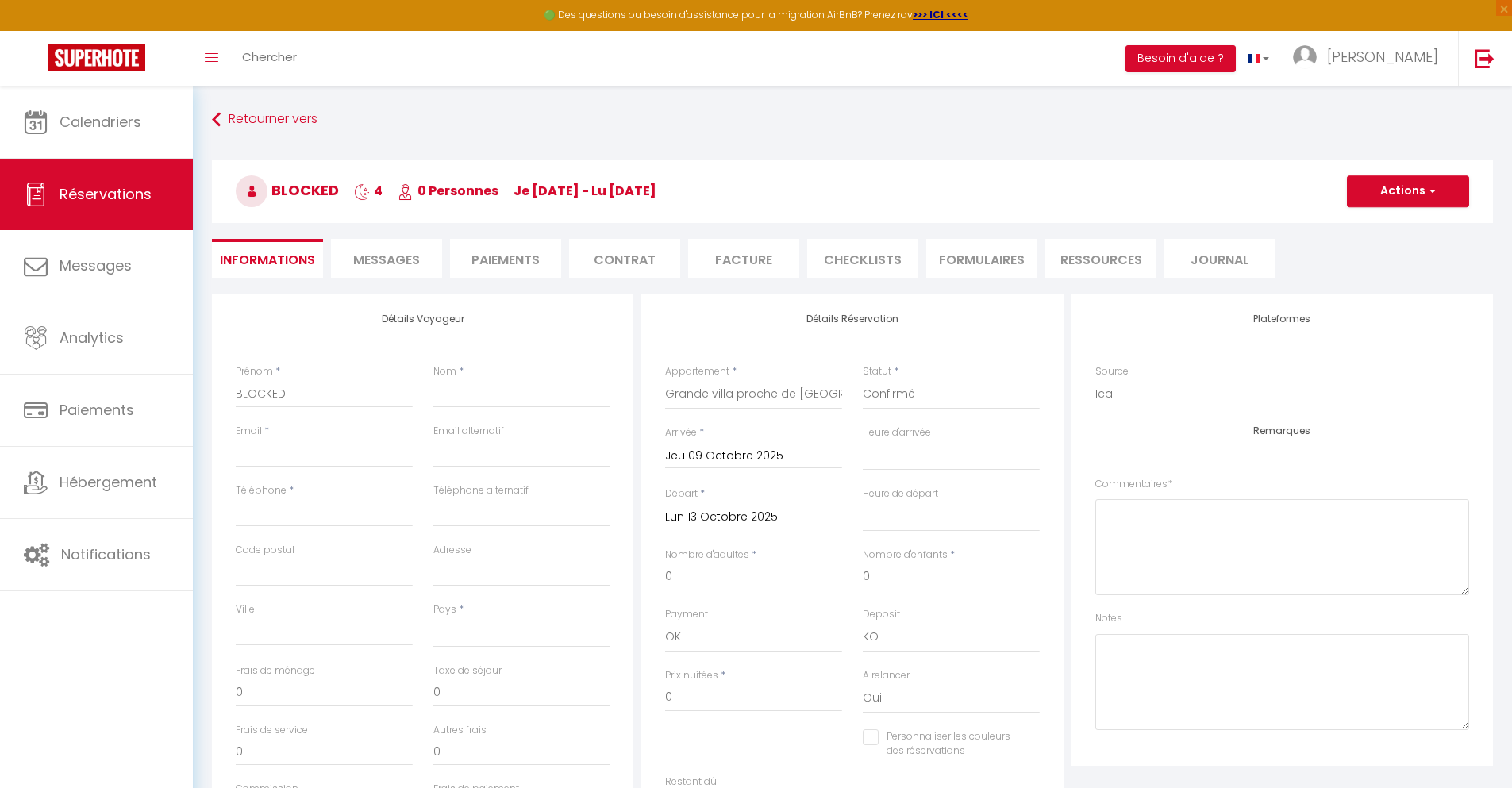
checkbox input "false"
select select
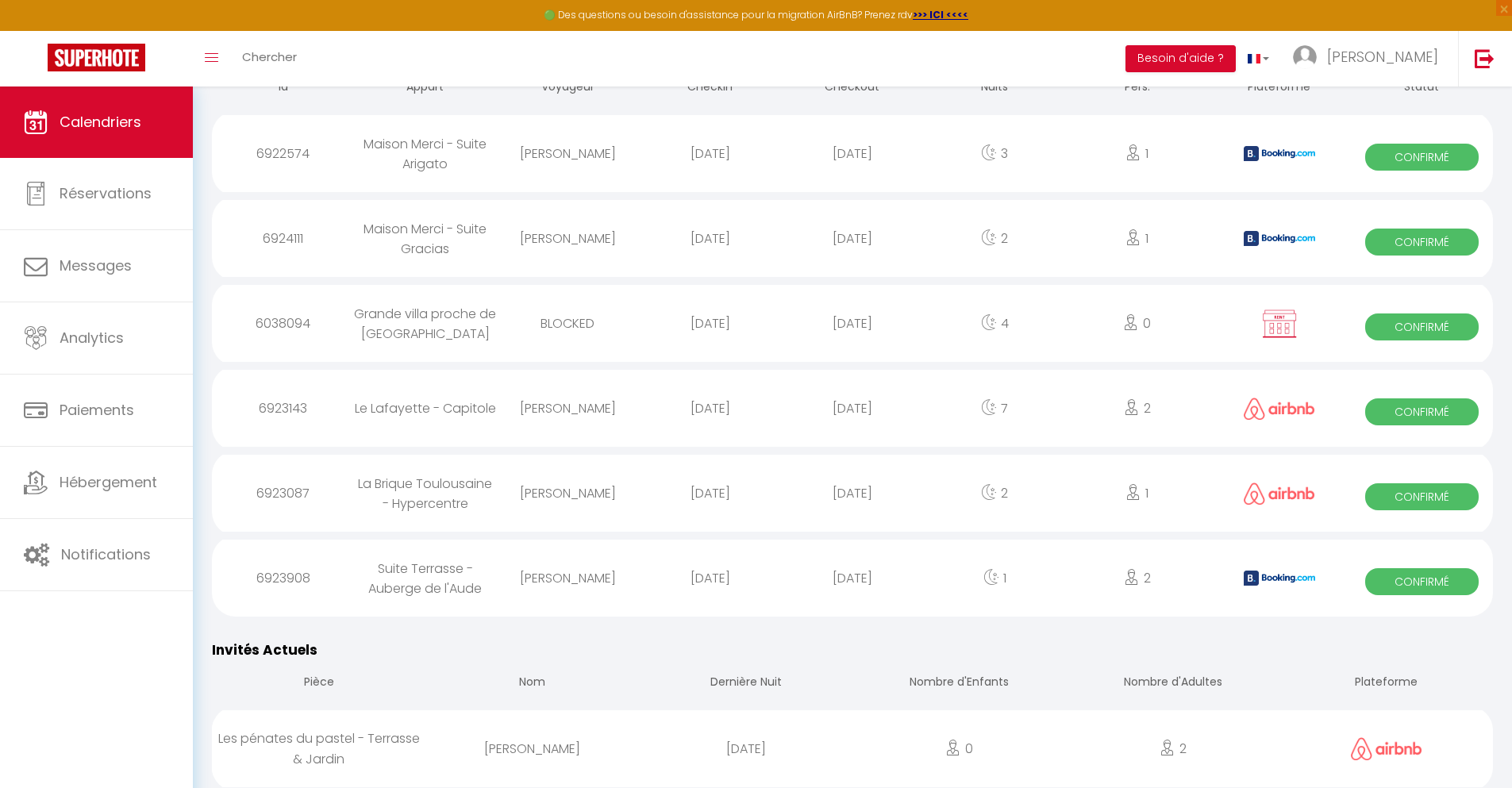
scroll to position [932, 0]
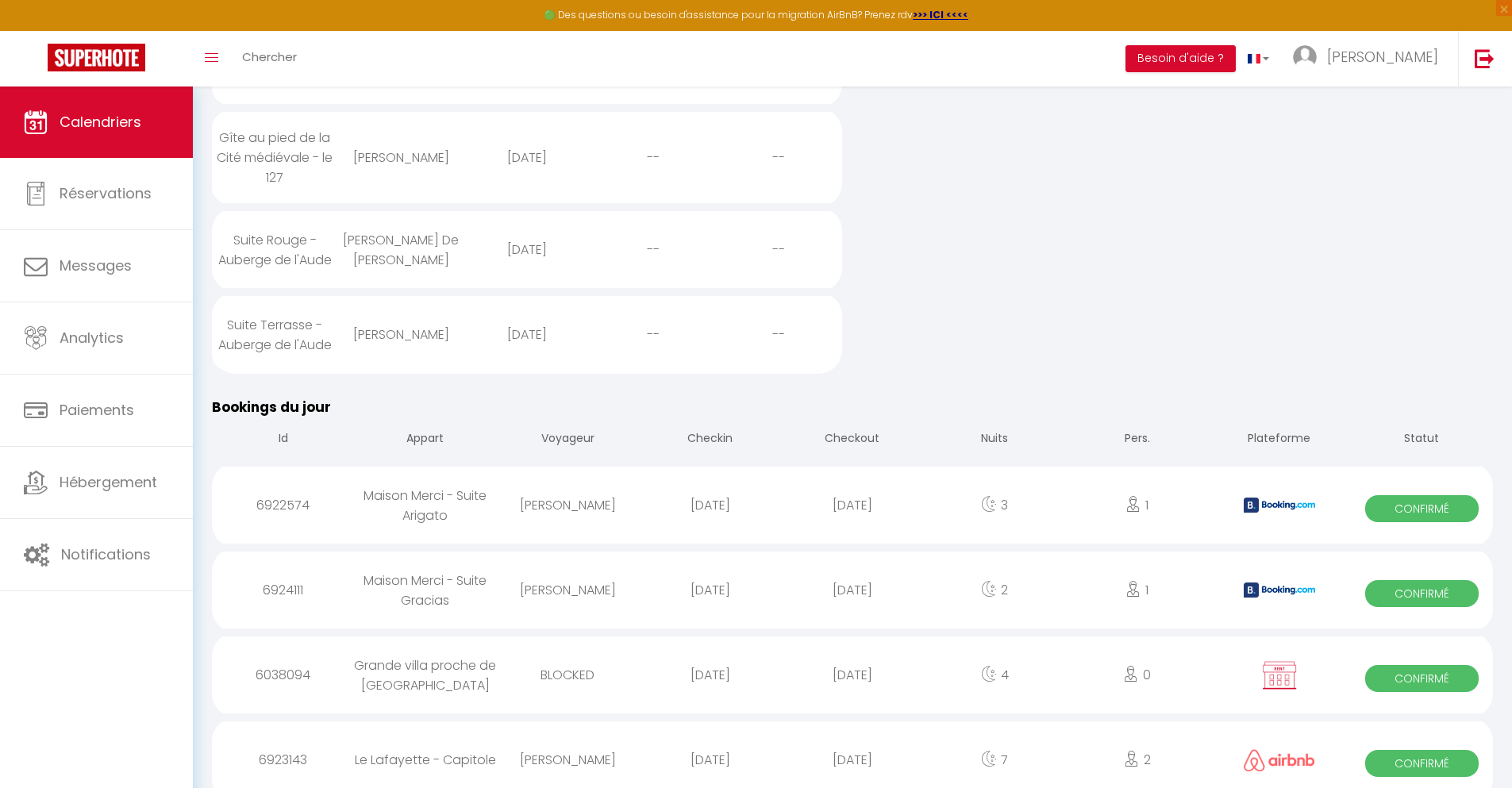
click at [852, 745] on div "[DATE]" at bounding box center [852, 759] width 142 height 51
select select "0"
select select "1"
select select
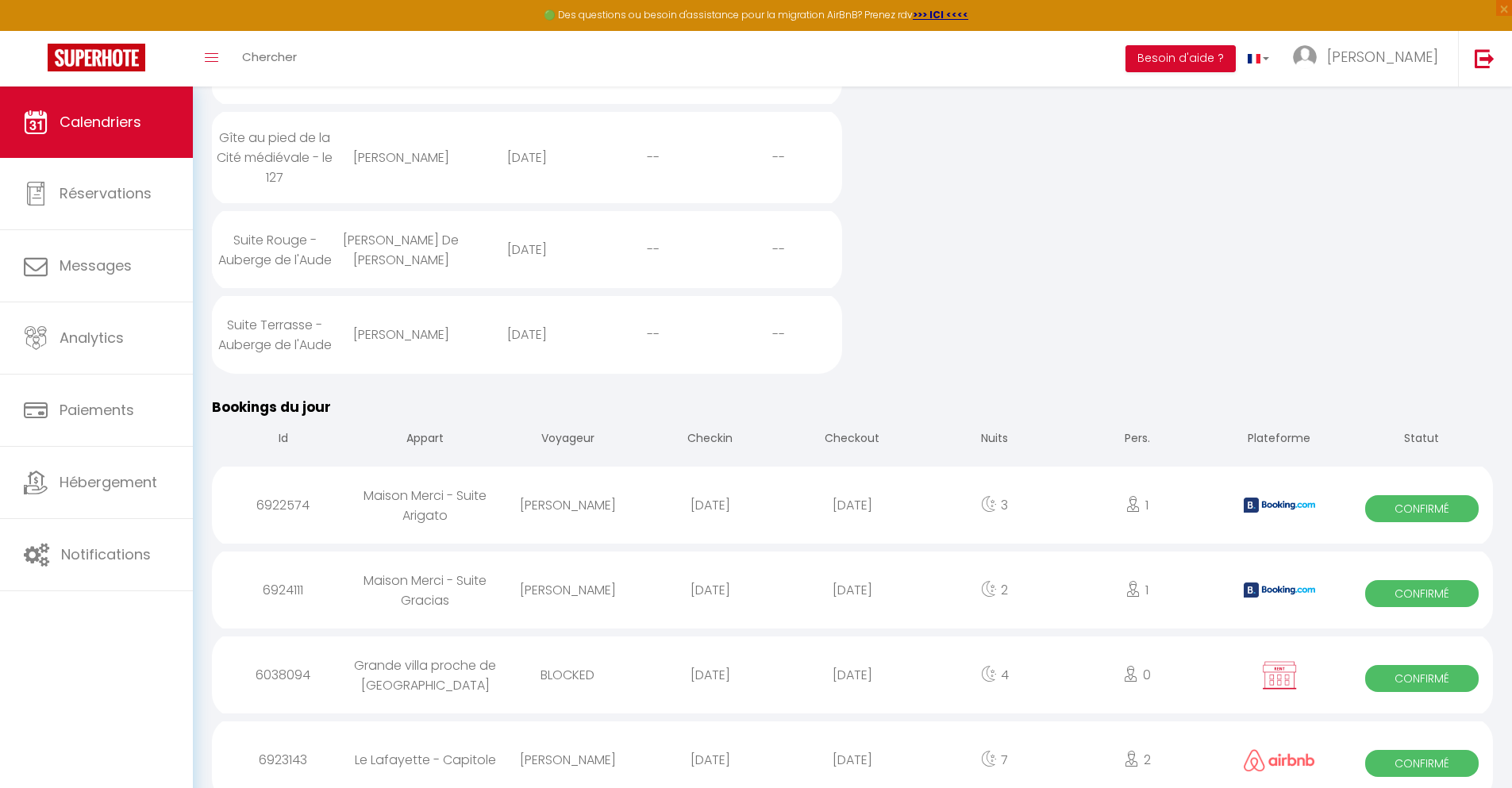
select select
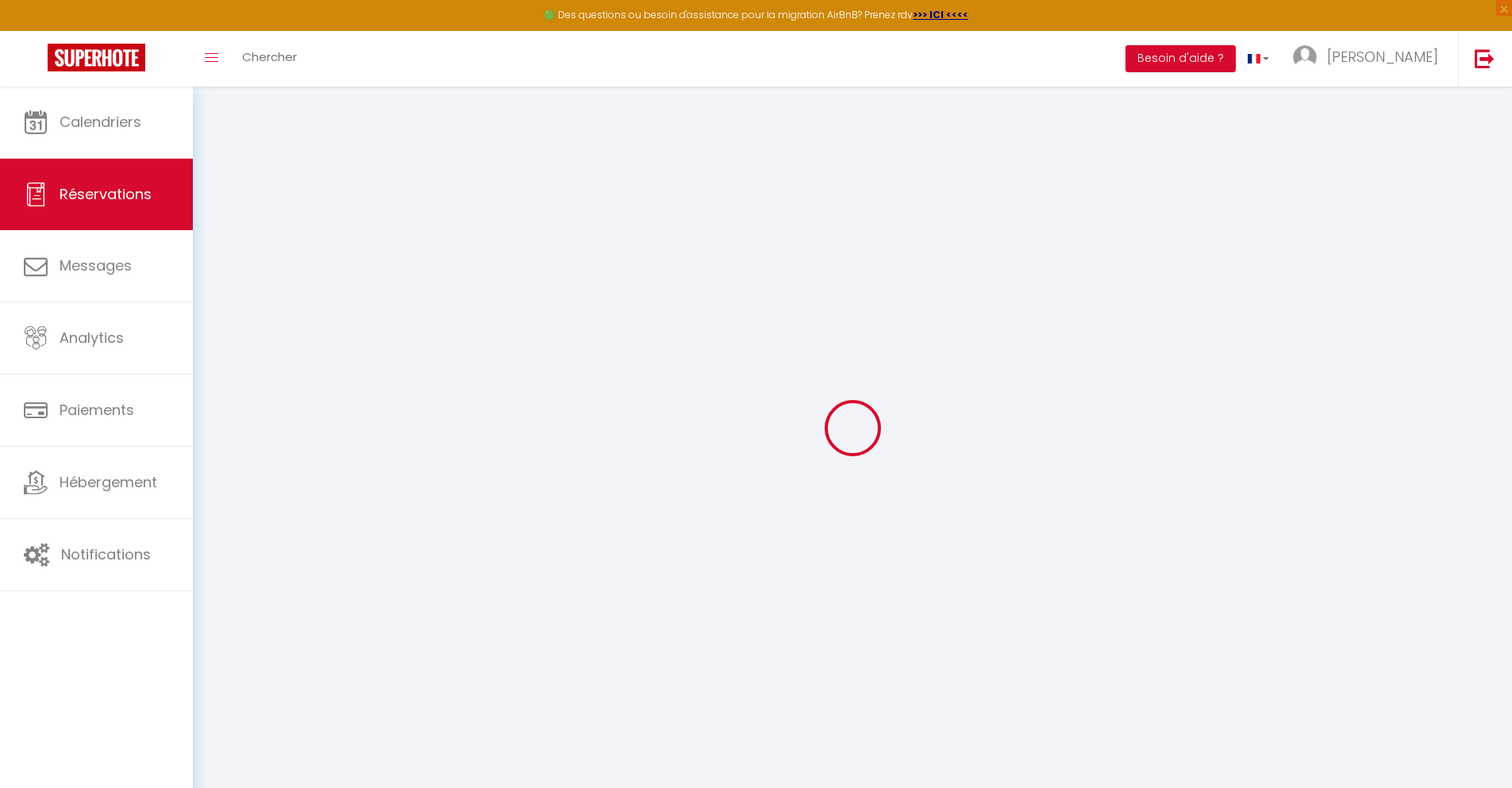
select select
checkbox input "false"
select select
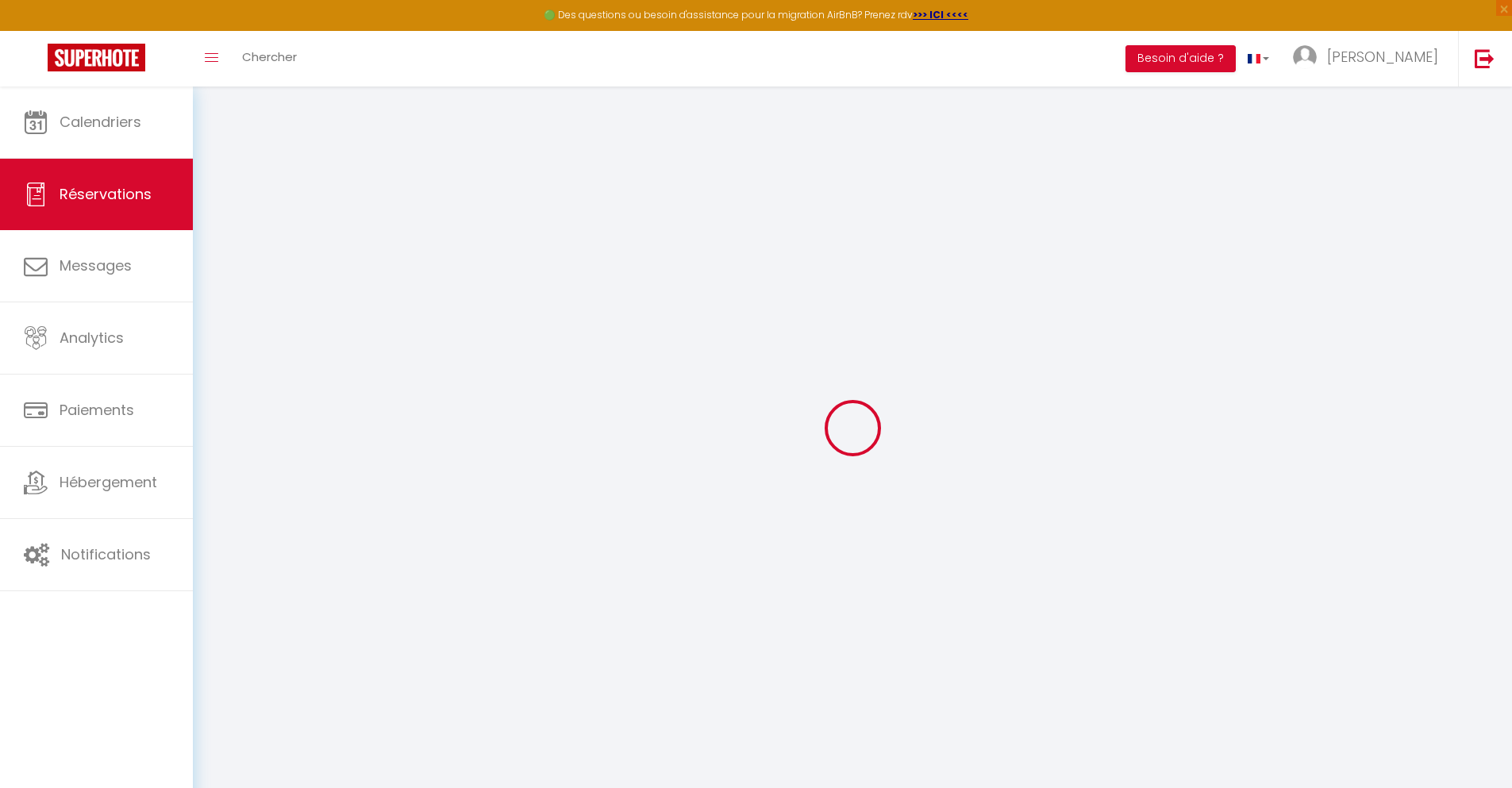
select select
checkbox input "false"
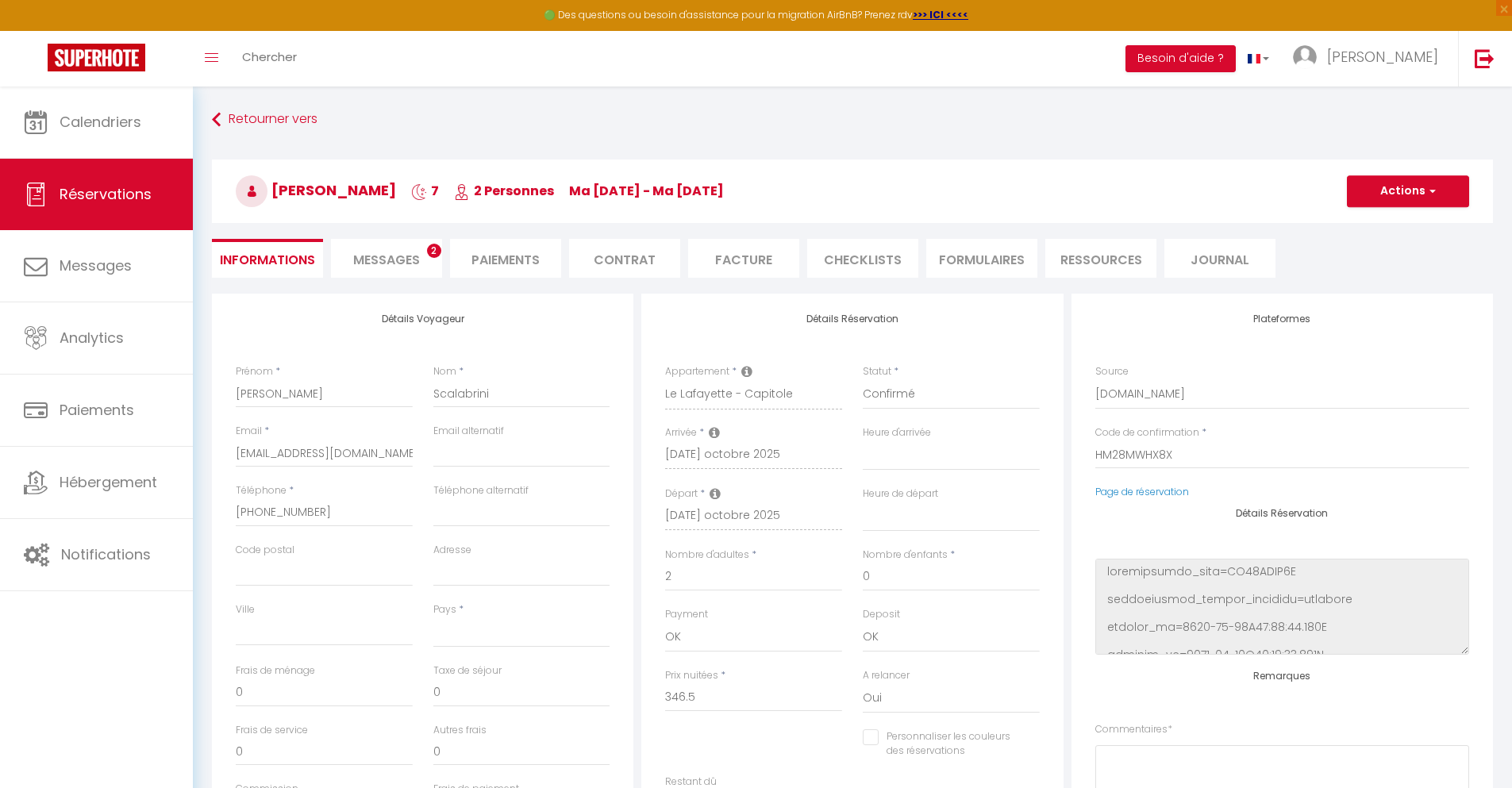
select select
type input "35"
type input "24.94"
select select
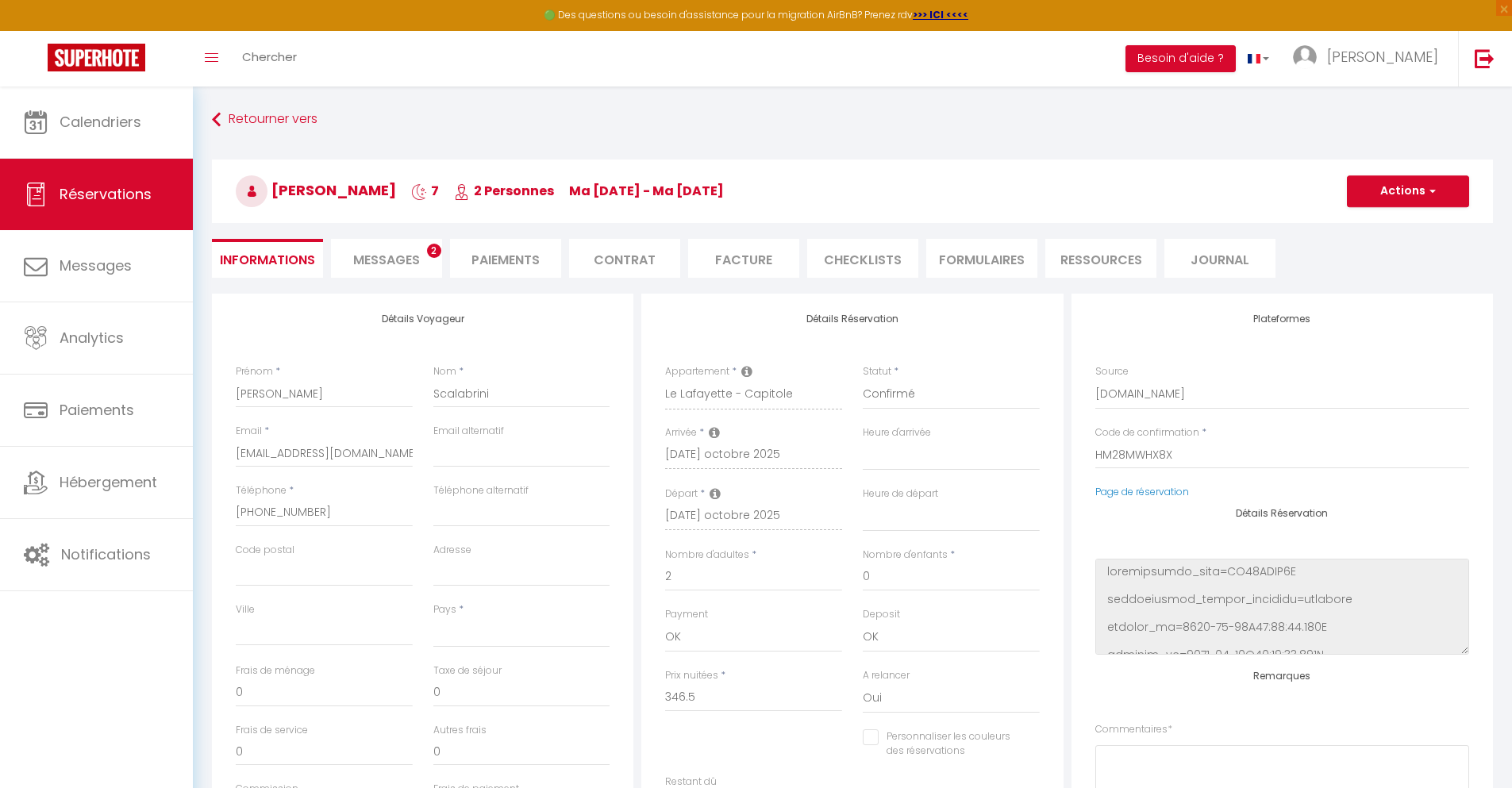
checkbox input "false"
select select
checkbox input "false"
select select
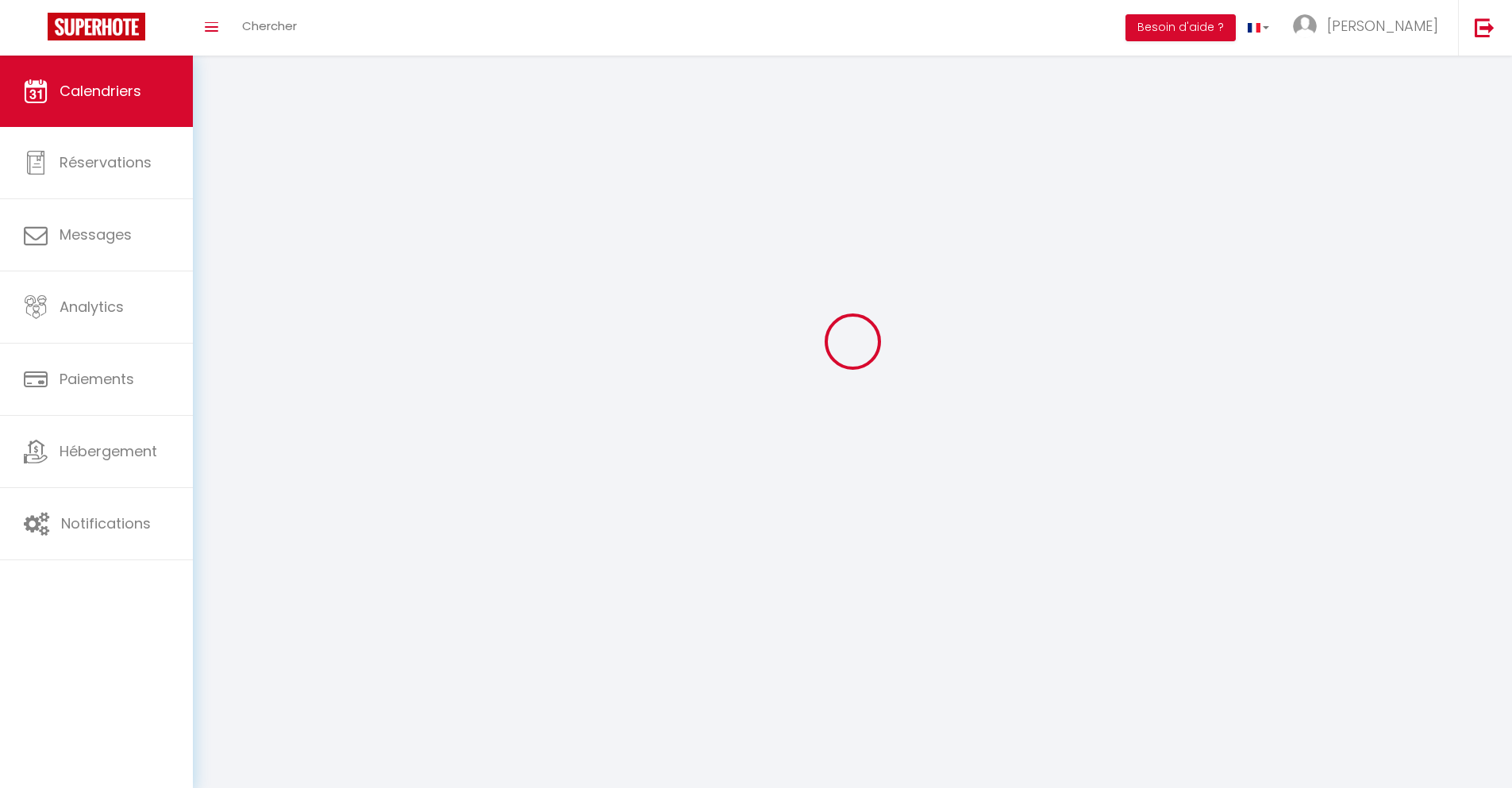
scroll to position [86, 0]
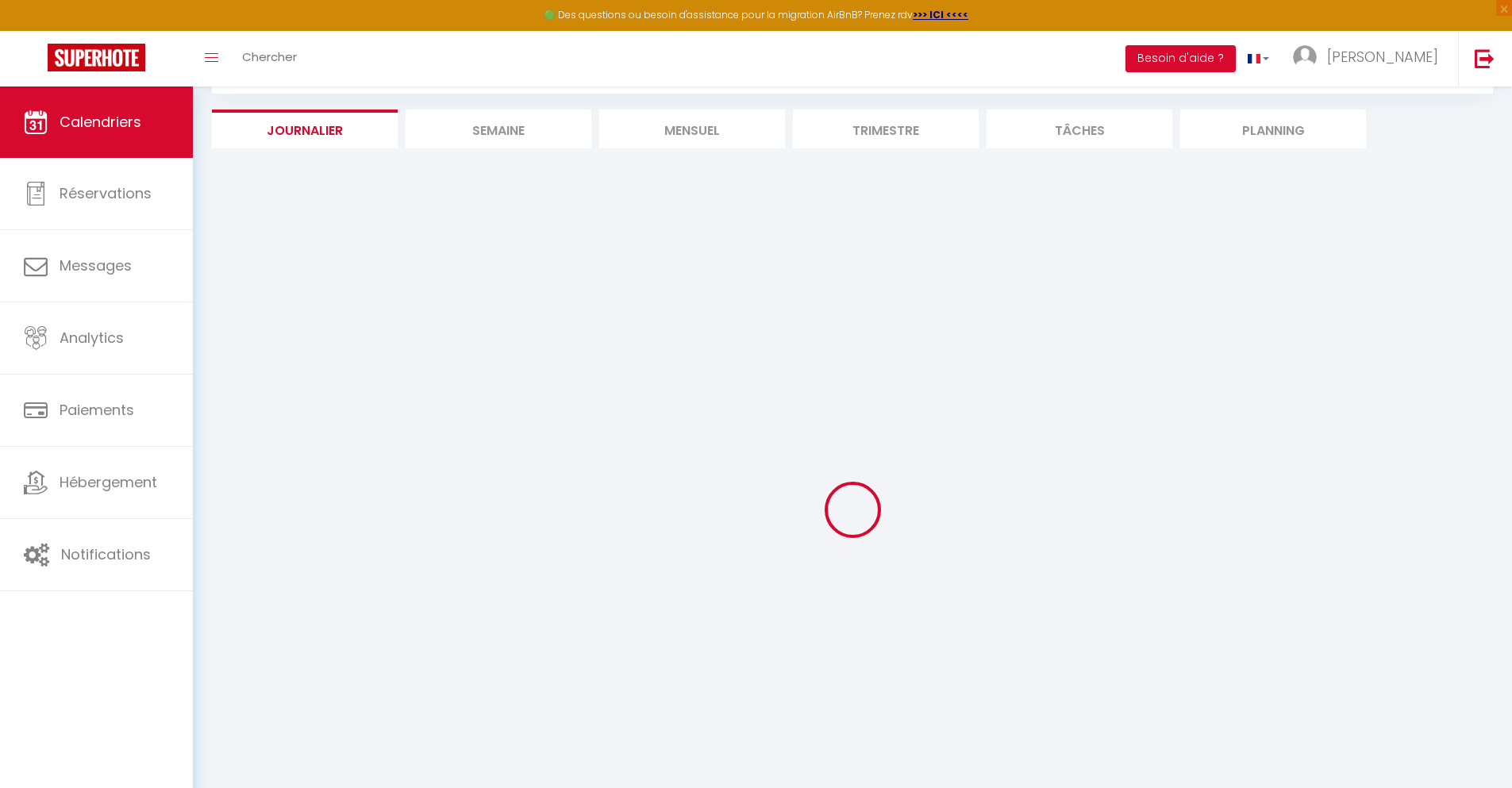
select select
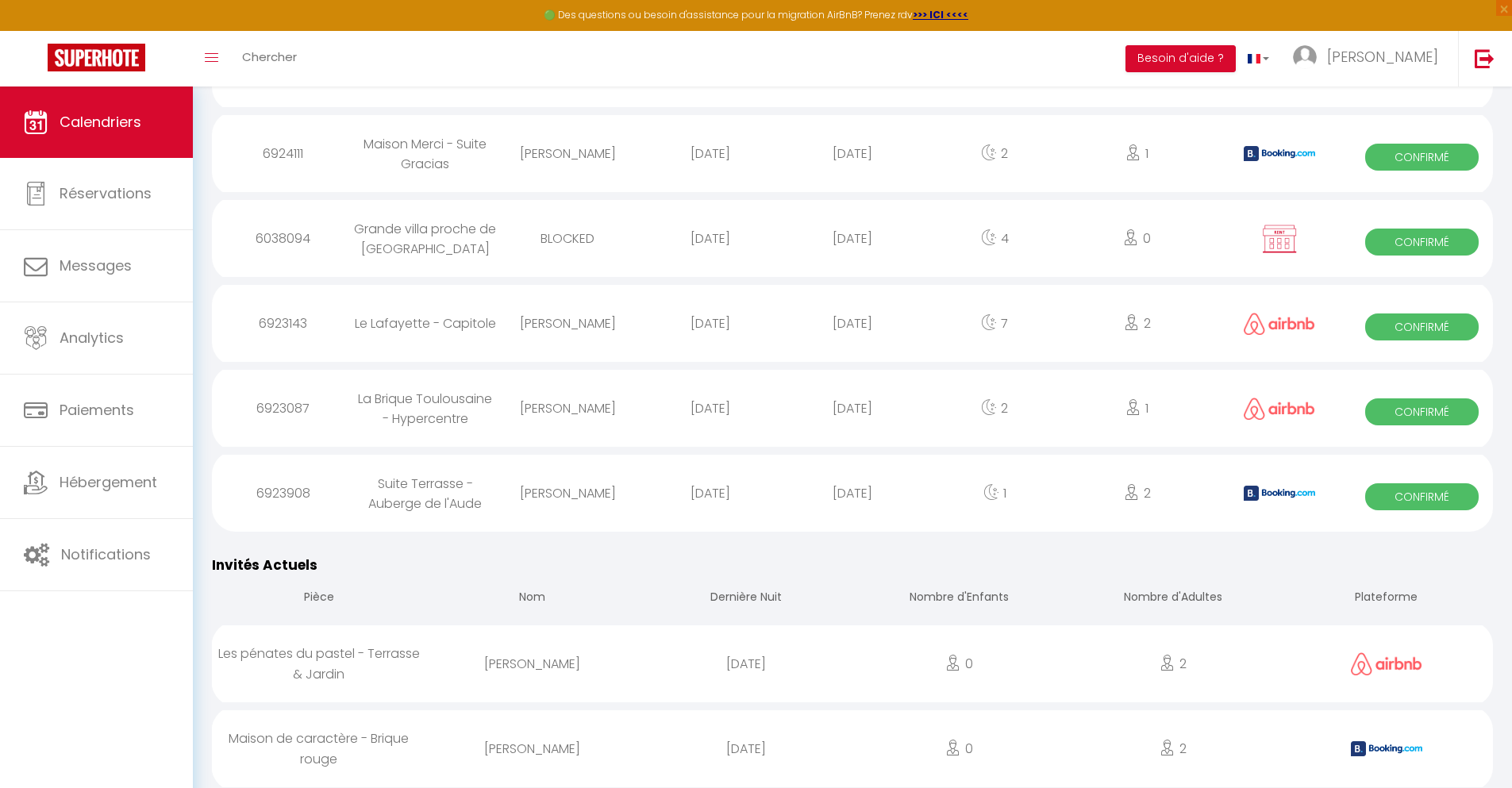
scroll to position [1016, 0]
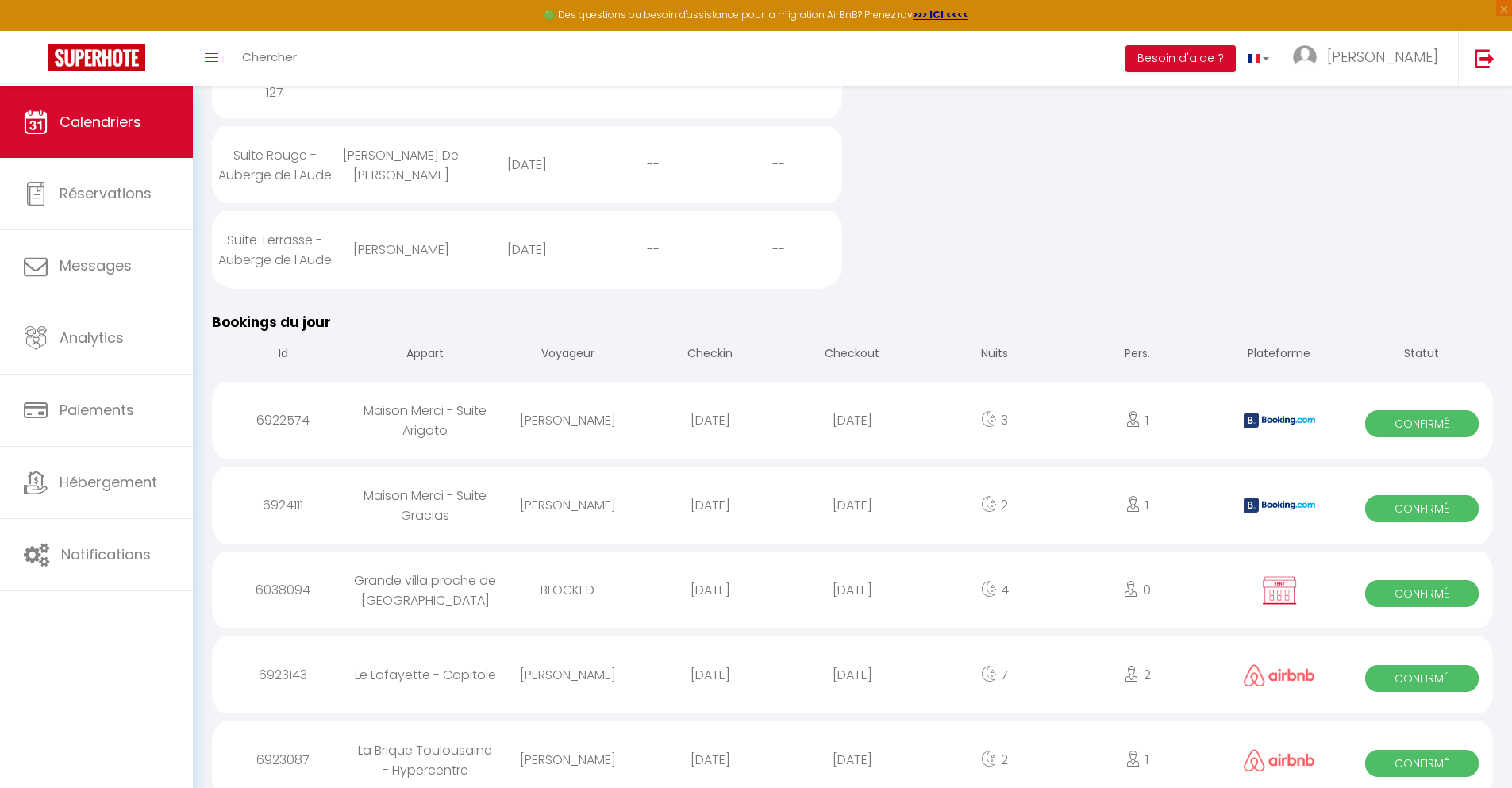
click at [852, 745] on div "[DATE]" at bounding box center [852, 759] width 142 height 51
select select "0"
select select "1"
select select
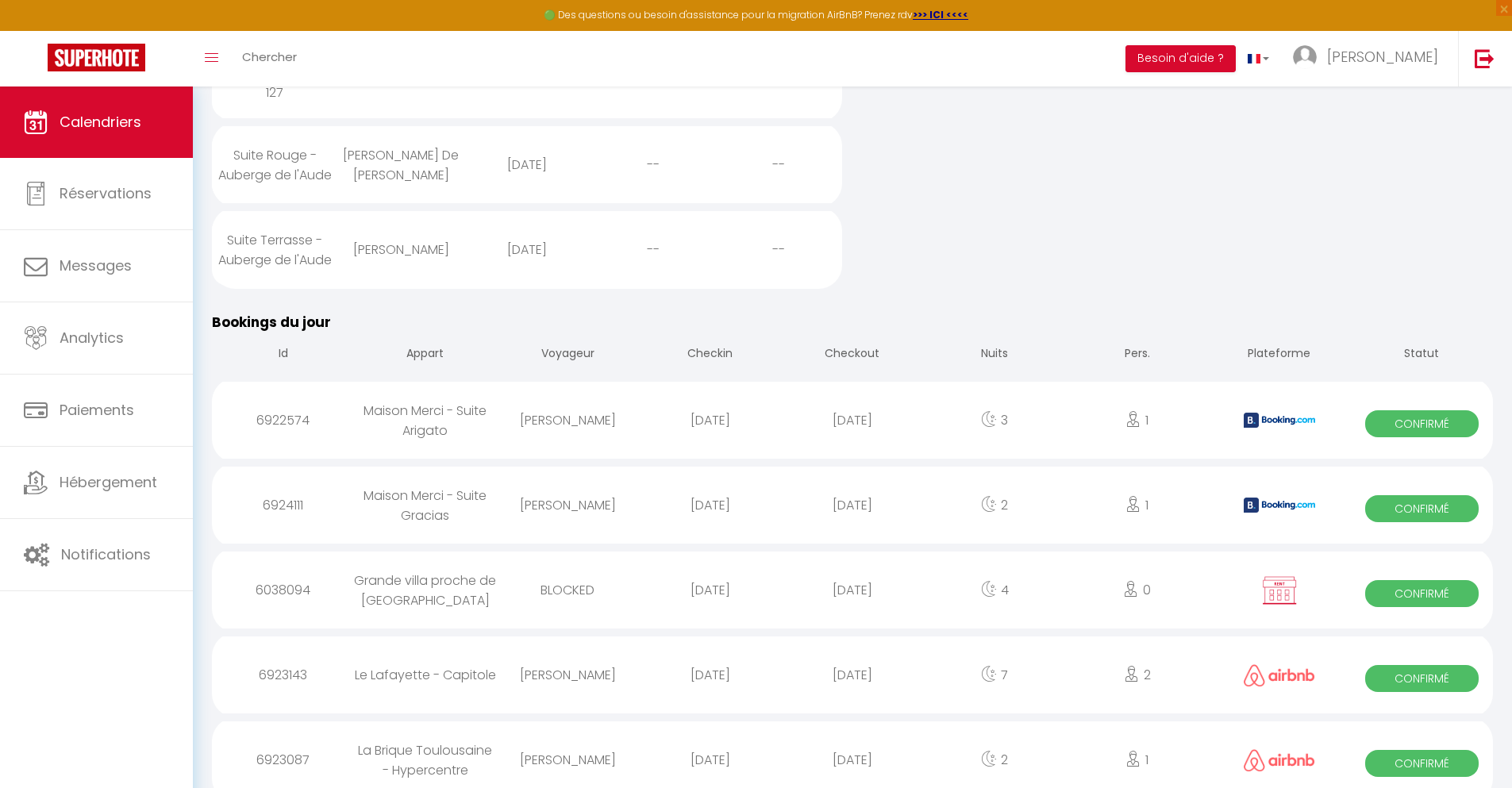
select select
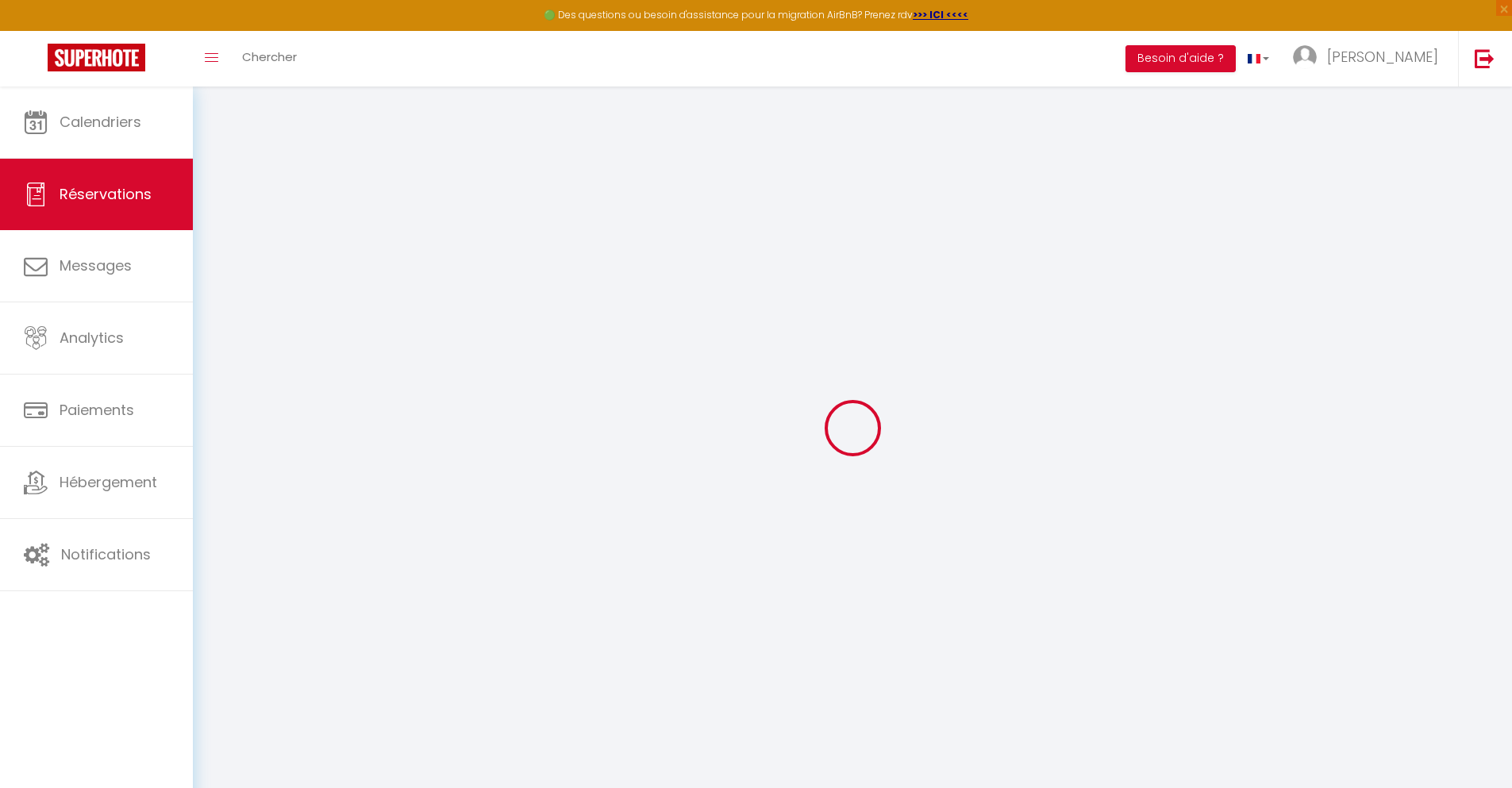
select select
checkbox input "false"
select select
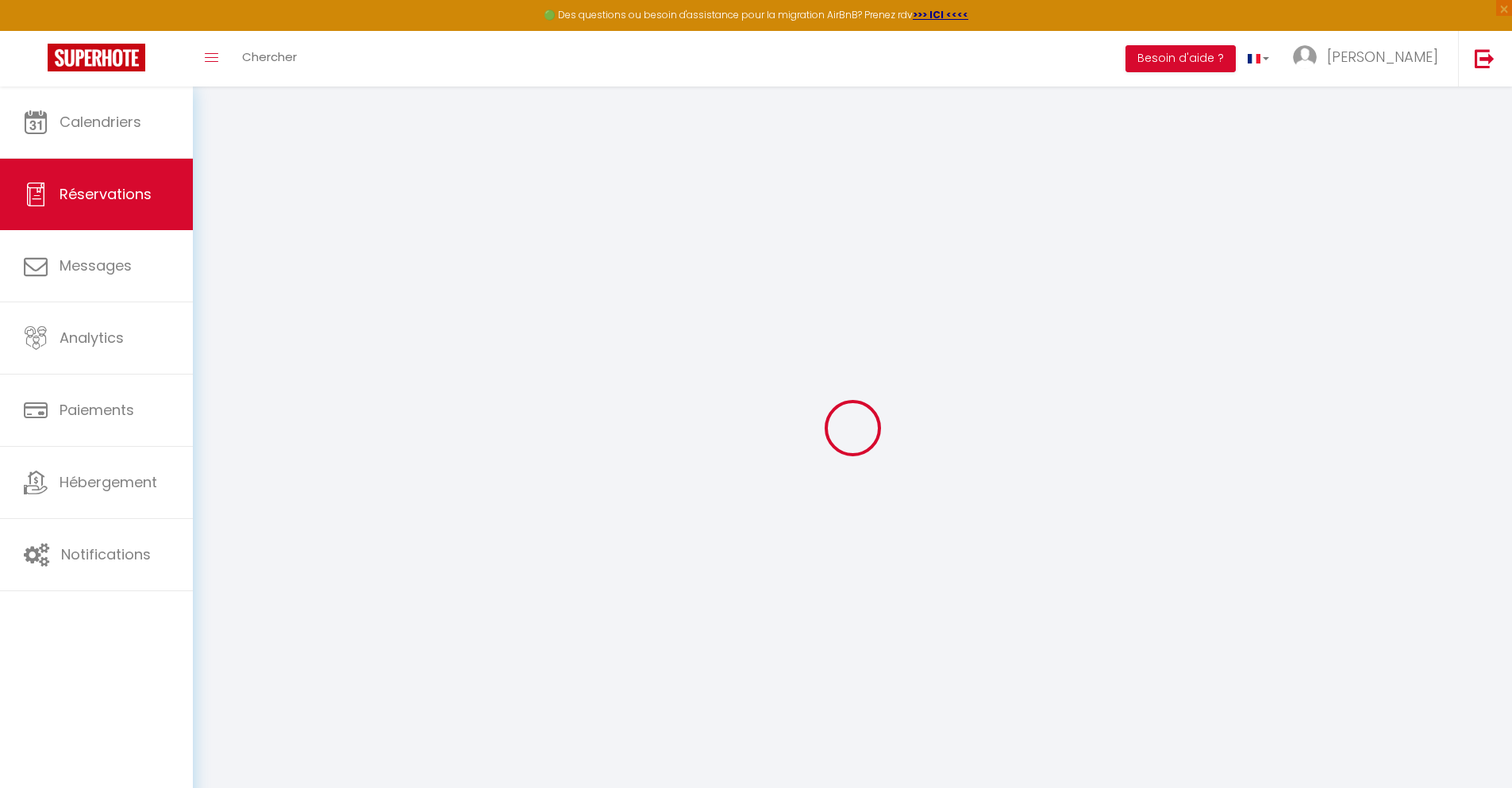
select select
checkbox input "false"
select select
type input "40"
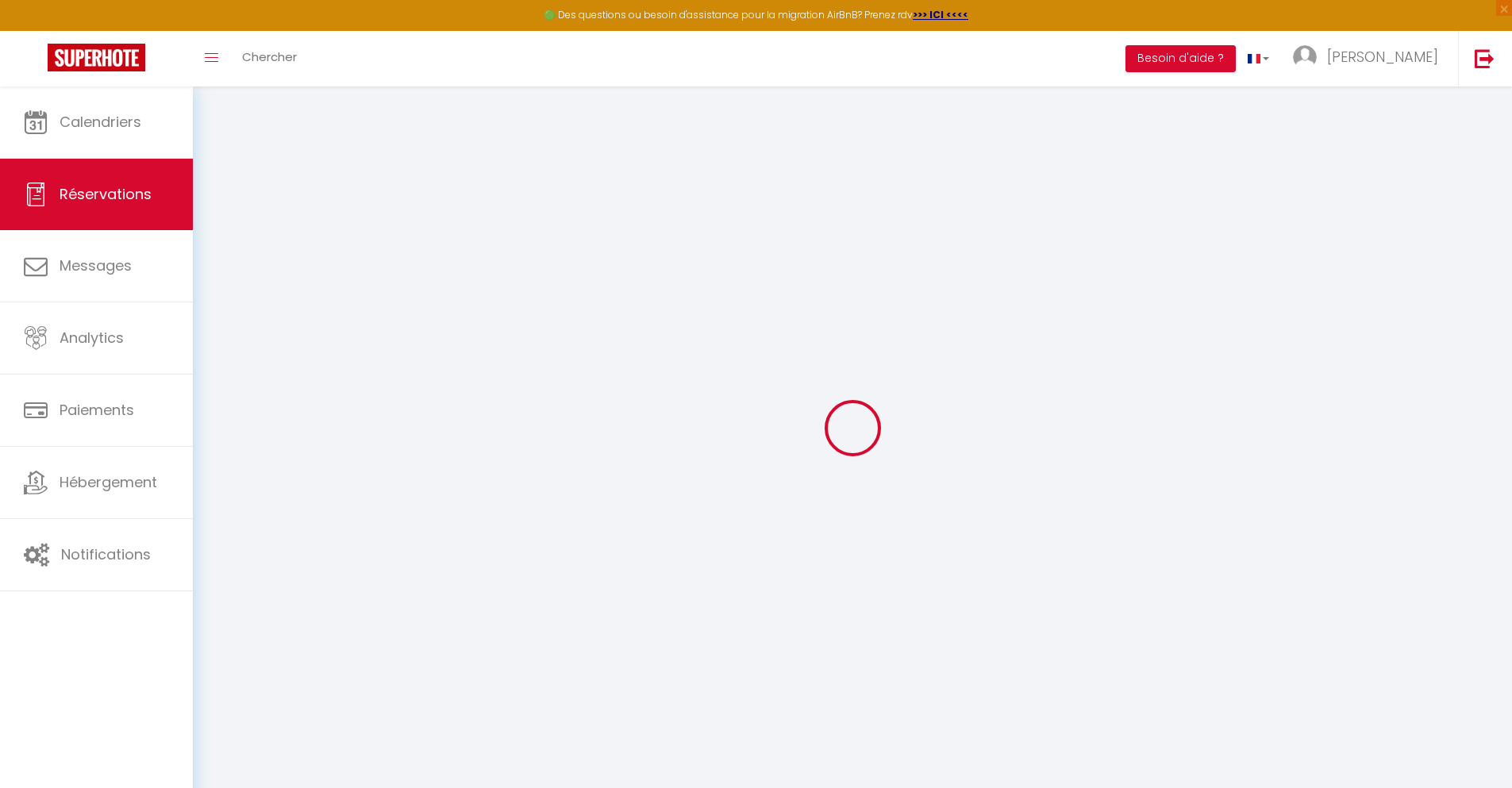
type input "6.99"
select select
checkbox input "false"
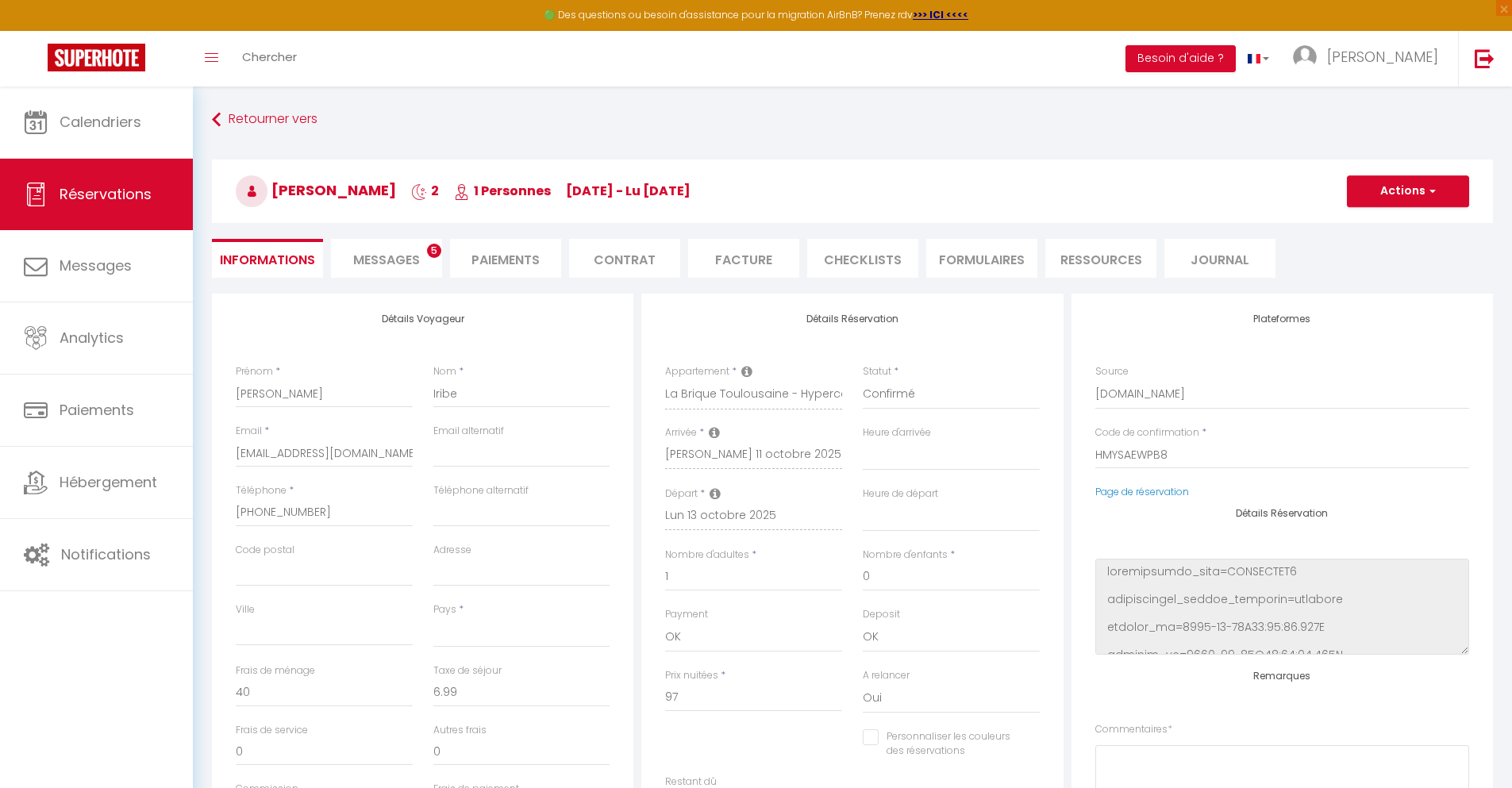
select select
checkbox input "false"
select select
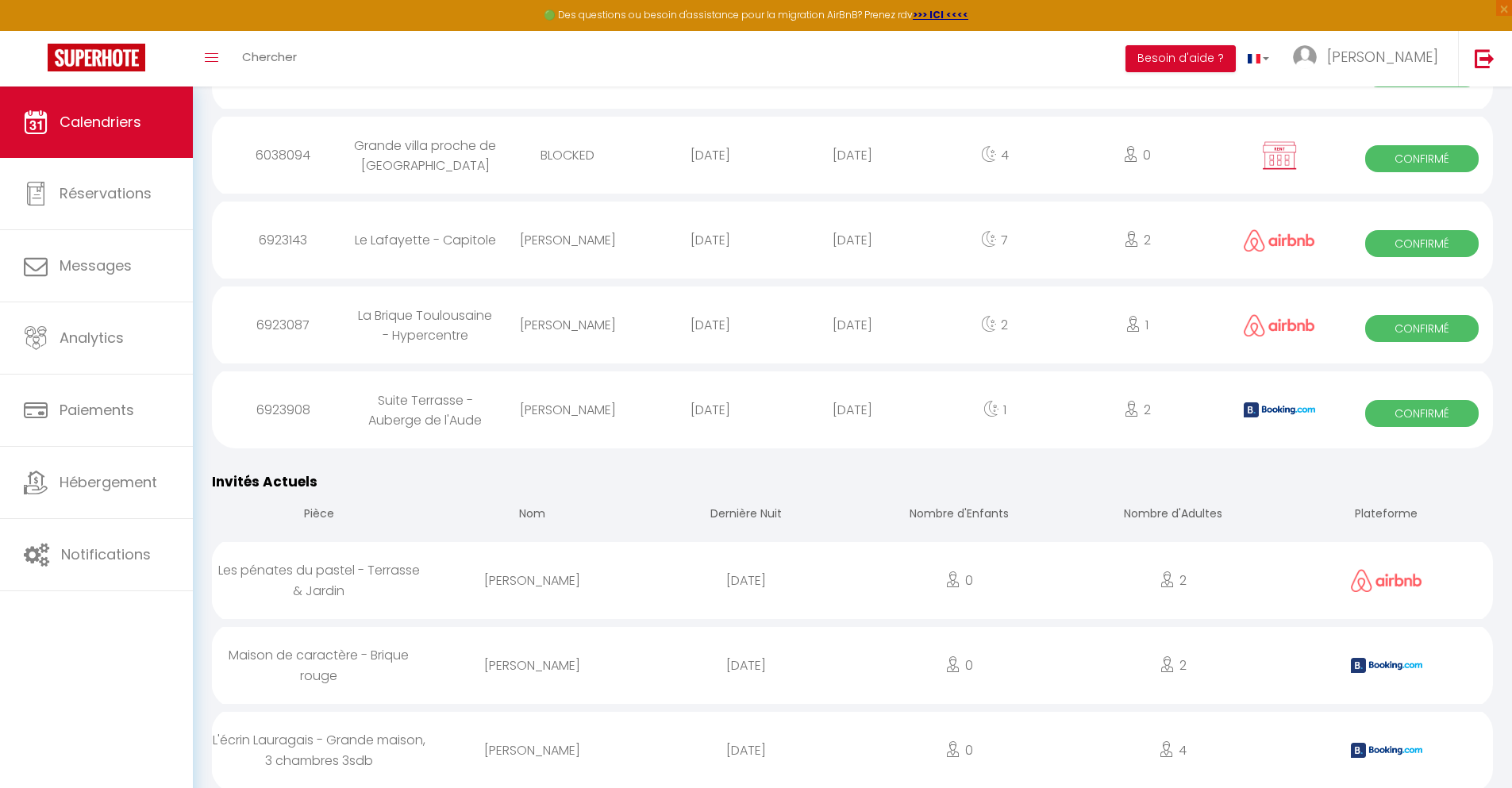
scroll to position [1097, 0]
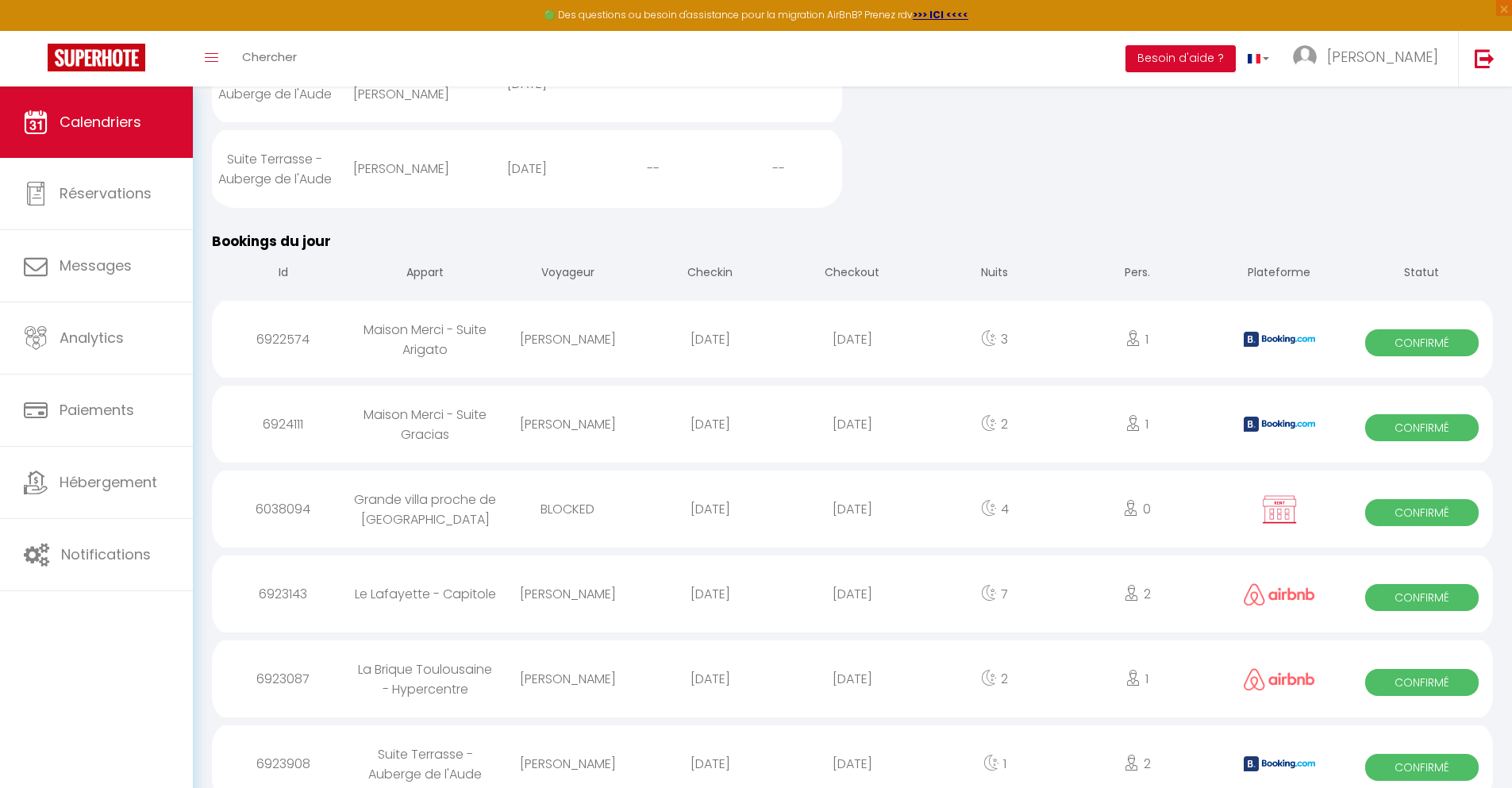
click at [852, 748] on div "[DATE]" at bounding box center [852, 763] width 142 height 51
select select "0"
select select "1"
select select
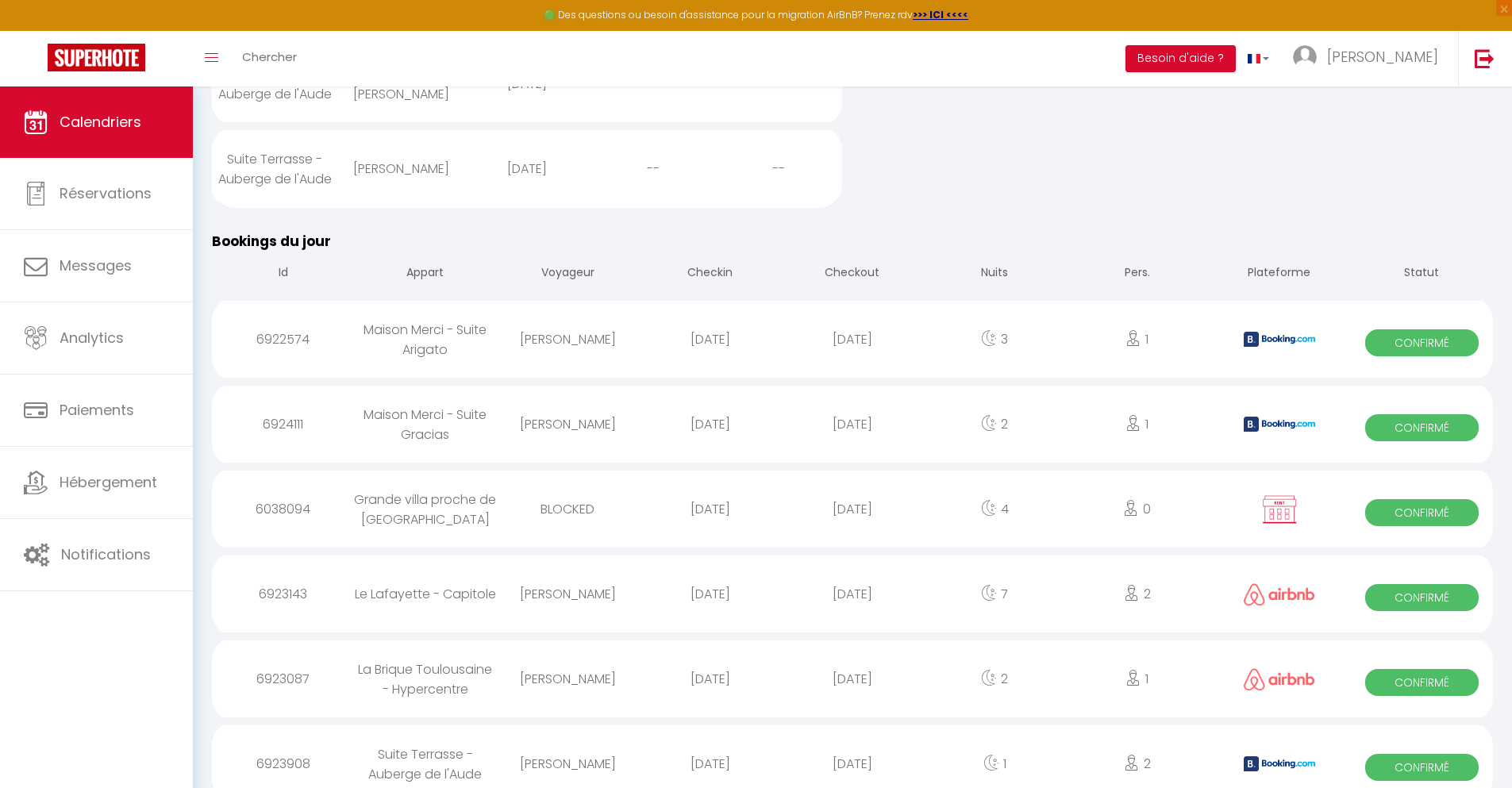
select select
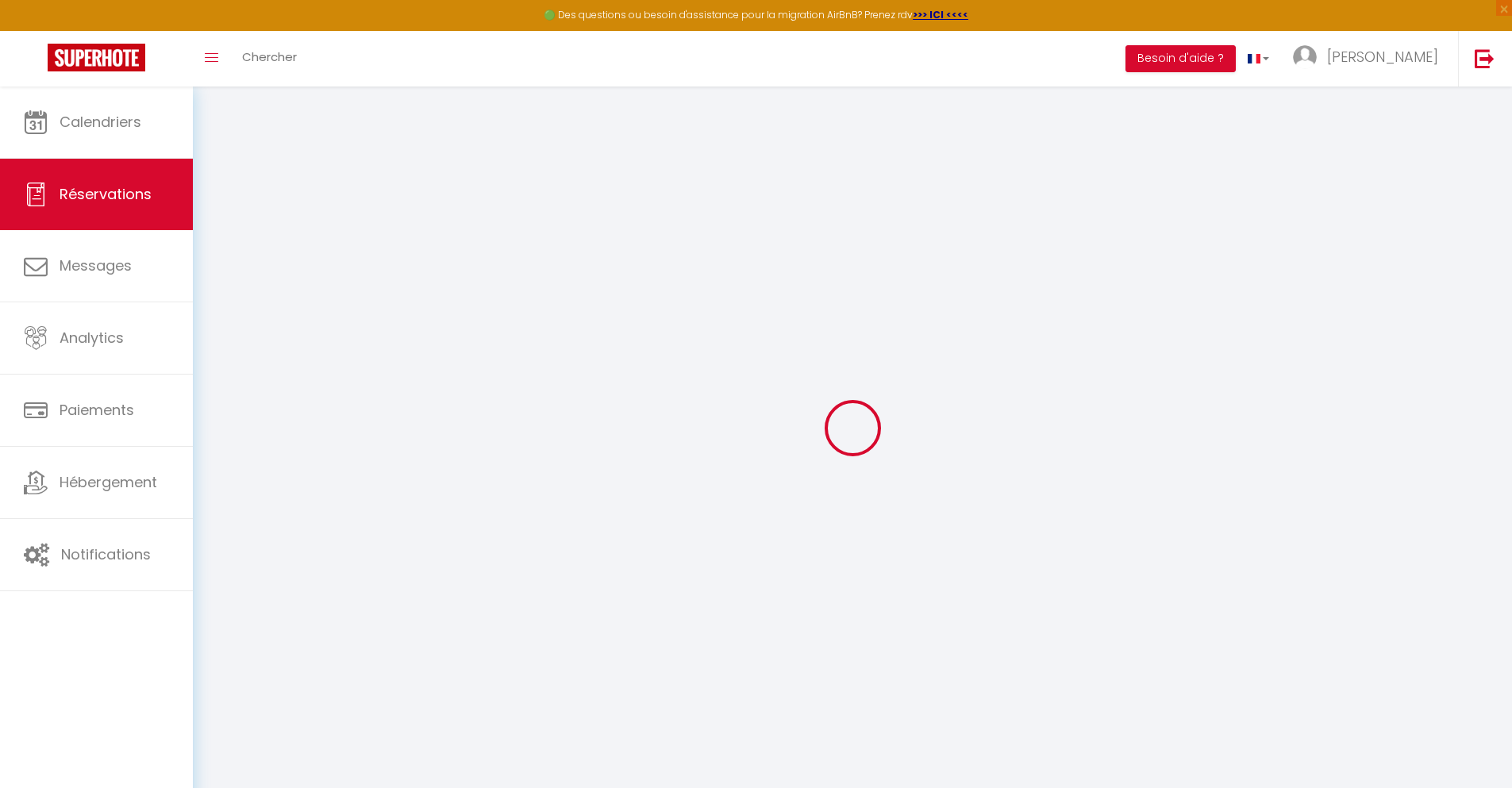
select select
checkbox input "false"
select select
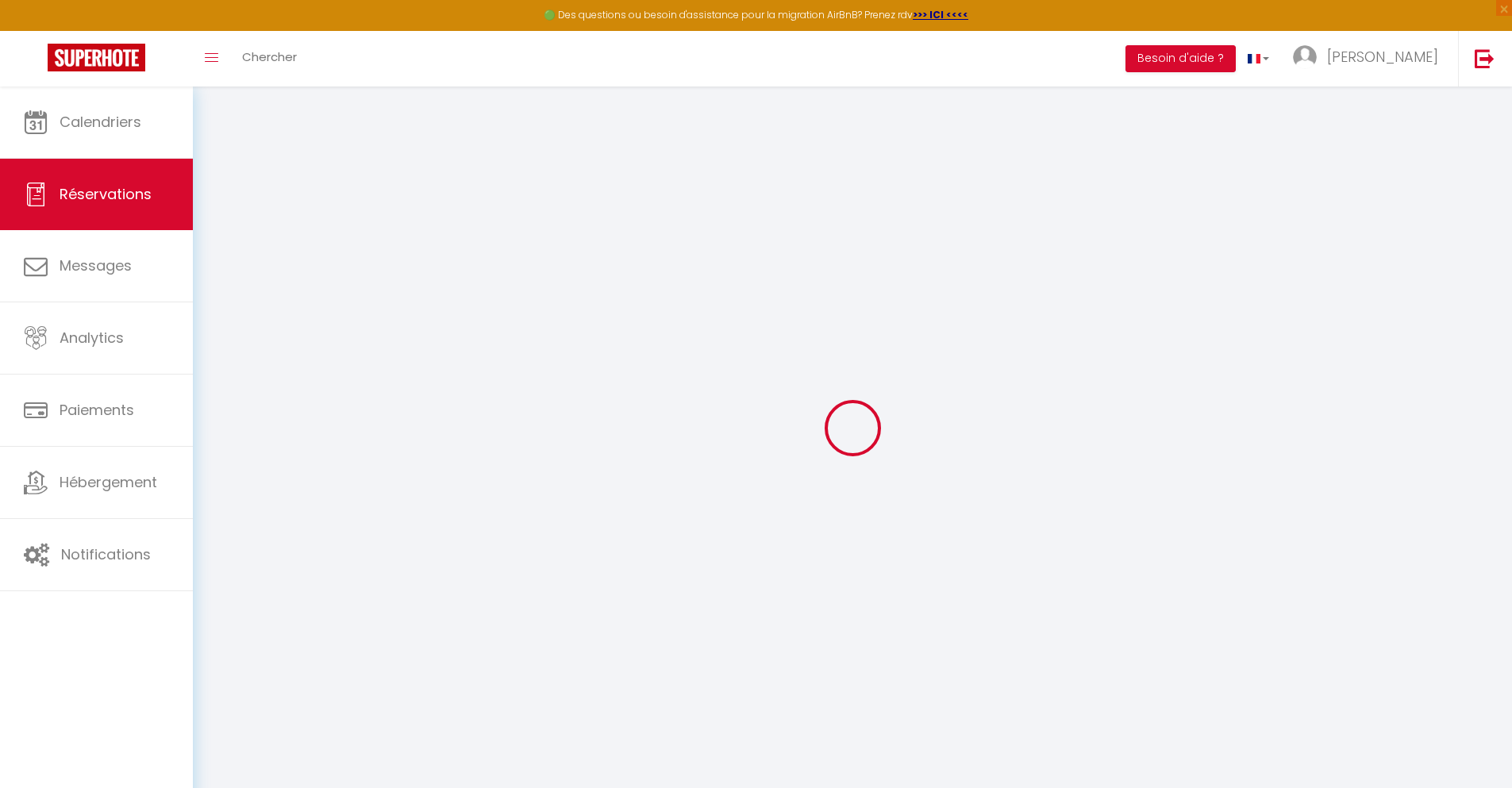
checkbox input "false"
type textarea "** THIS RESERVATION HAS BEEN PRE-PAID ** BOOKING NOTE : Payment charge is EUR 0…"
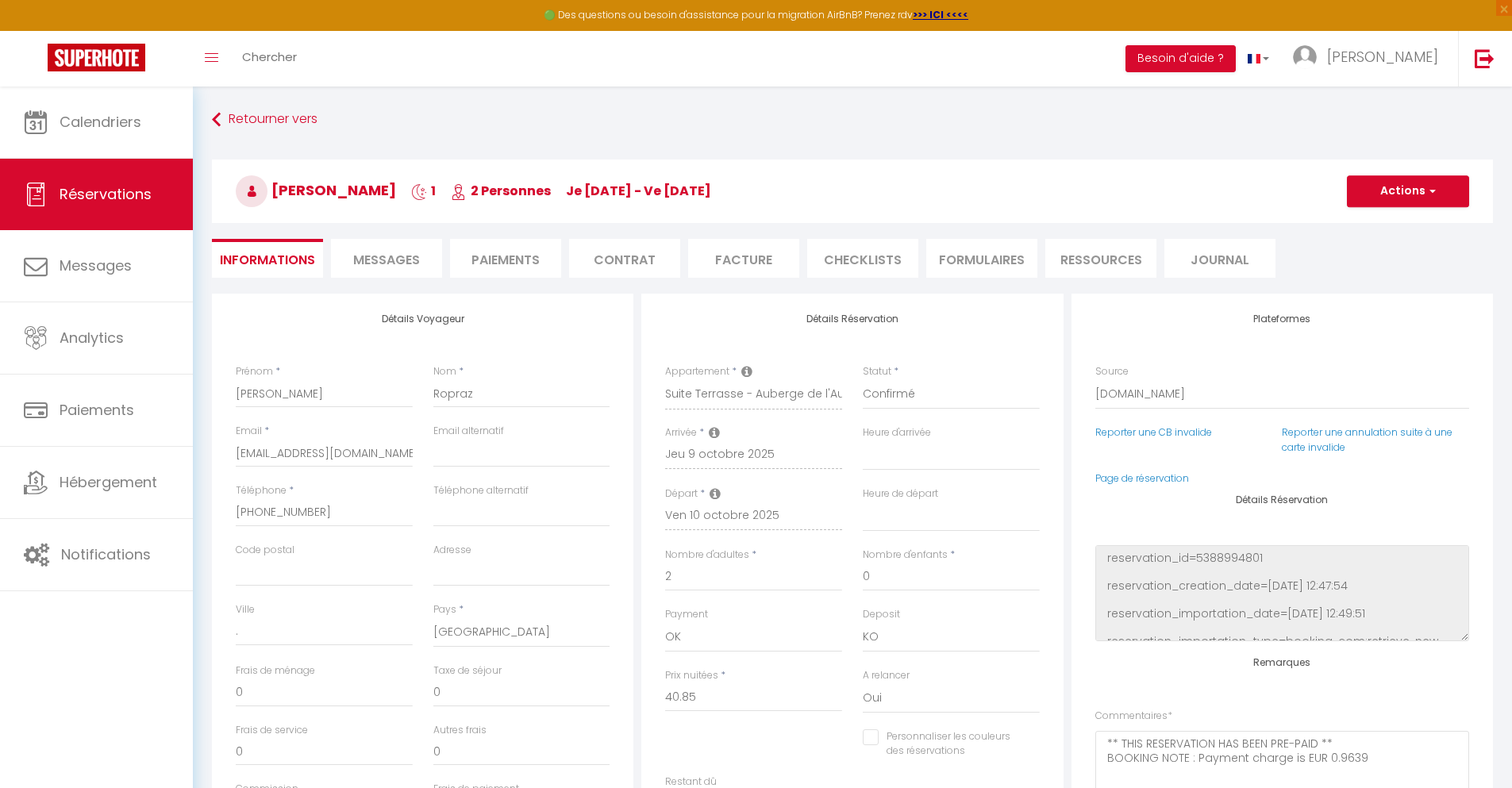
type input "28"
type input "5.78"
select select
checkbox input "false"
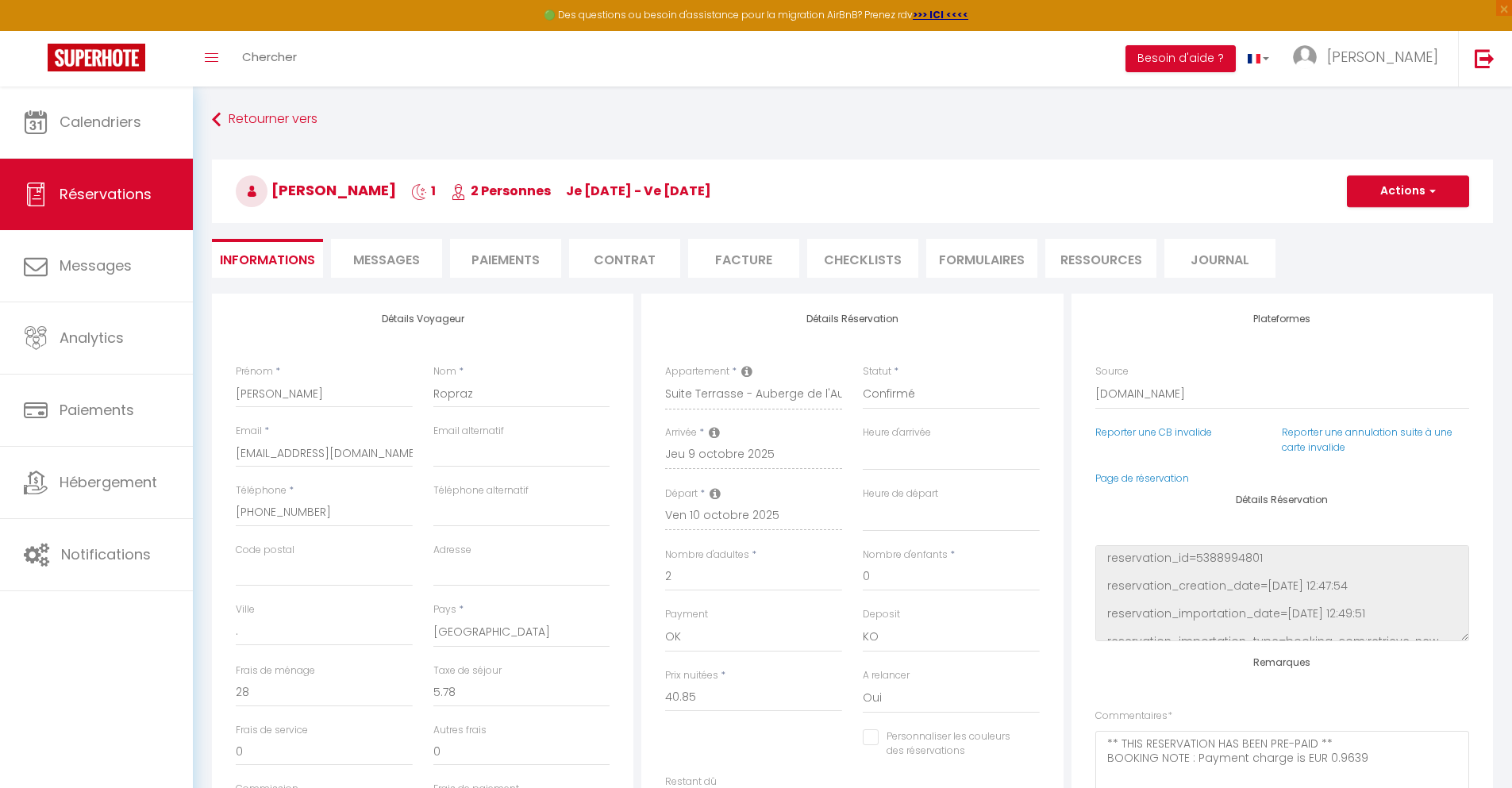
select select
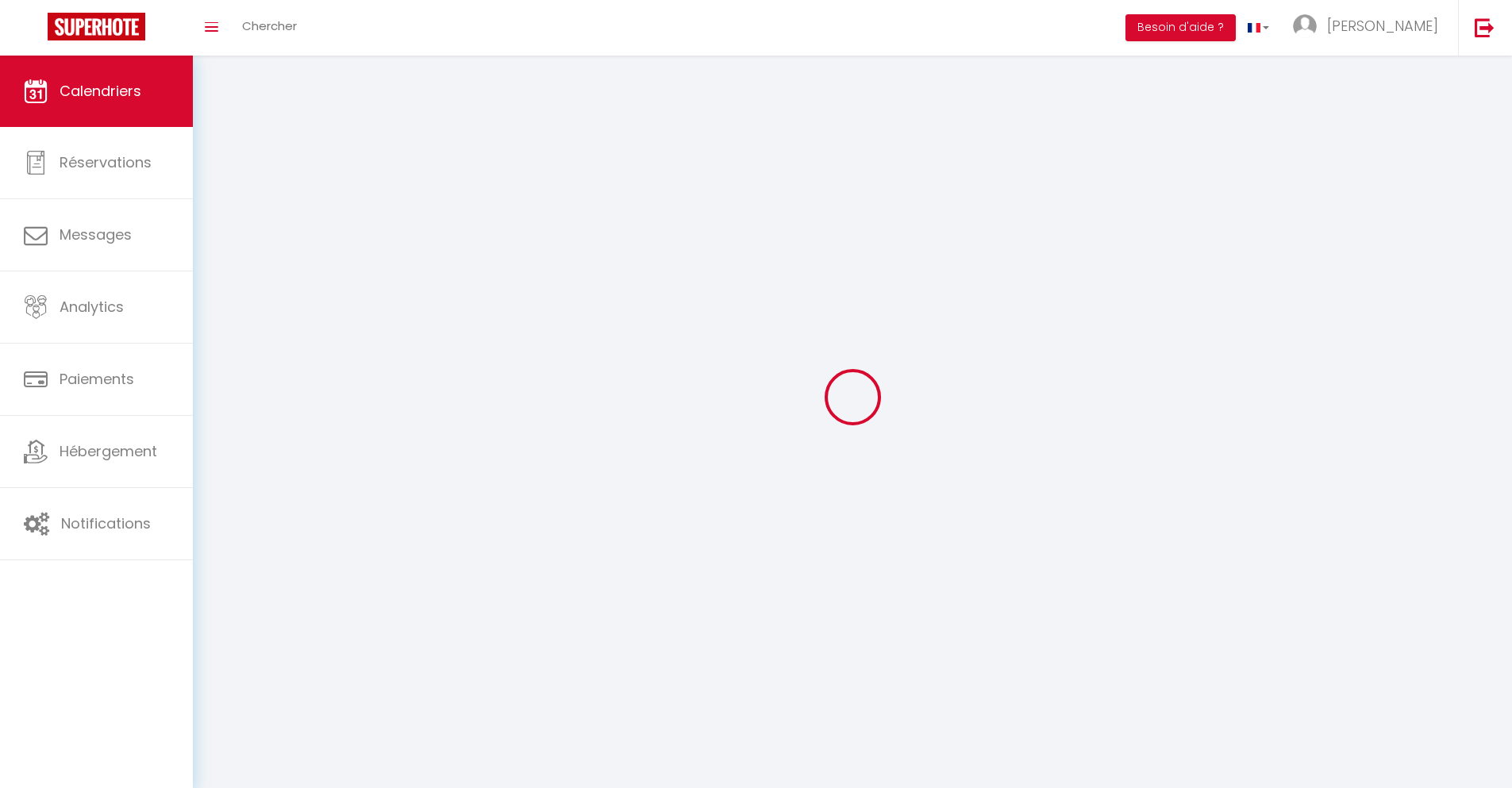
scroll to position [86, 0]
